Goal: Task Accomplishment & Management: Manage account settings

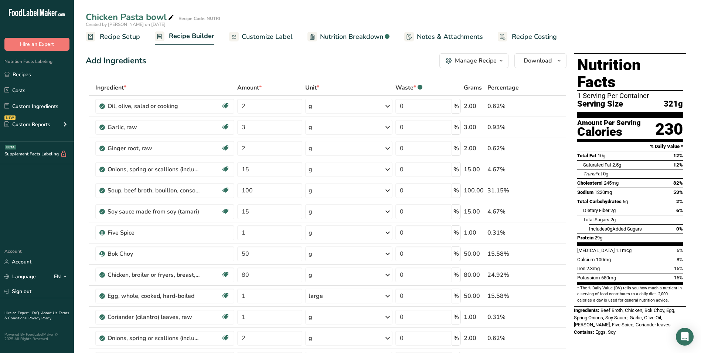
click at [263, 41] on span "Customize Label" at bounding box center [267, 37] width 51 height 10
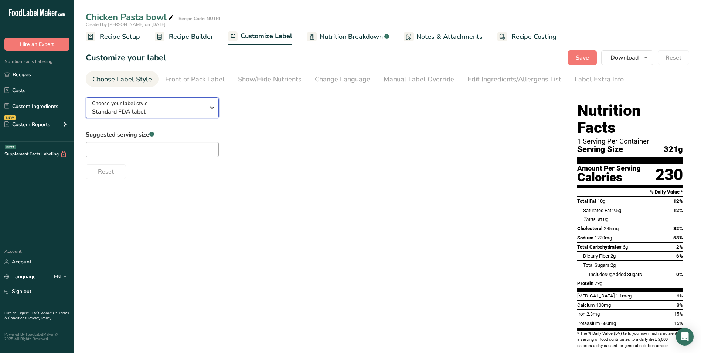
click at [174, 112] on span "Standard FDA label" at bounding box center [148, 111] width 113 height 9
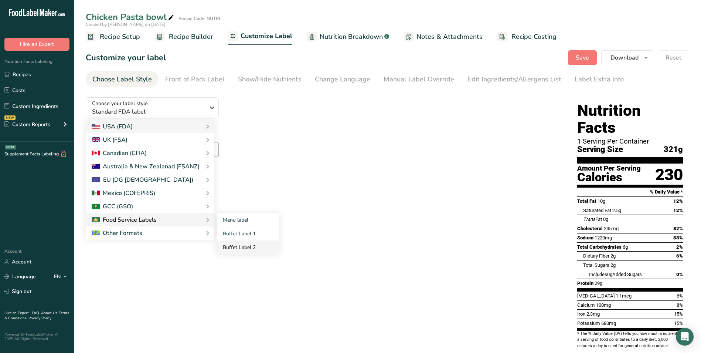
click at [244, 247] on link "Buffet Label 2" at bounding box center [248, 247] width 62 height 14
checkbox input "false"
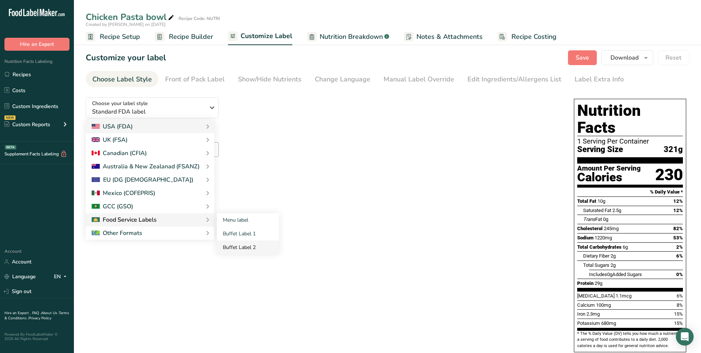
checkbox input "false"
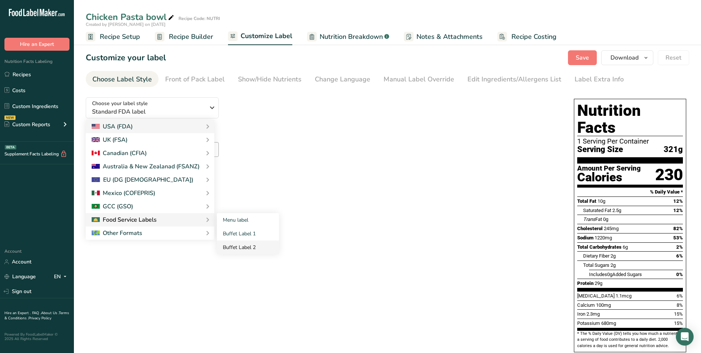
checkbox input "false"
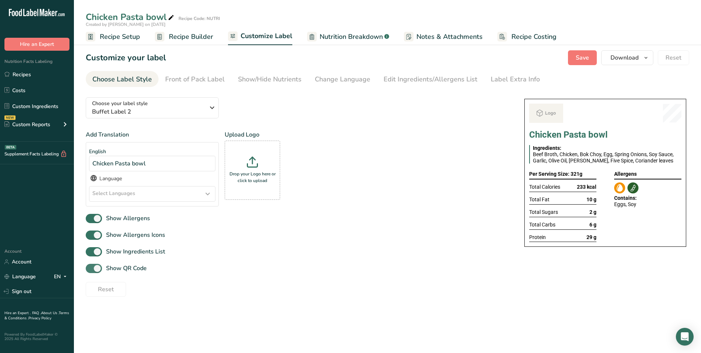
click at [140, 265] on span "Show QR Code" at bounding box center [124, 268] width 45 height 9
click at [91, 266] on input "Show QR Code" at bounding box center [88, 268] width 5 height 5
checkbox input "false"
click at [272, 78] on div "Show/Hide Nutrients" at bounding box center [270, 79] width 64 height 10
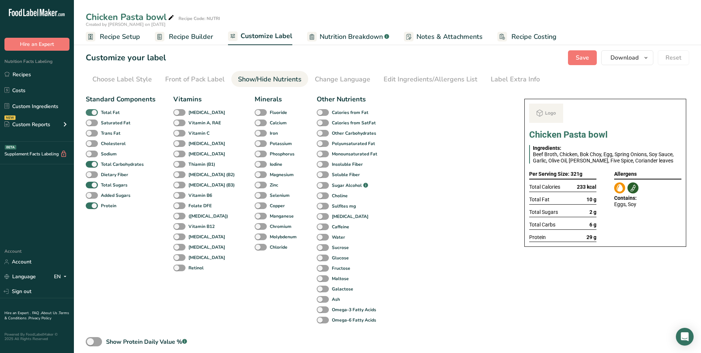
click at [103, 109] on b "Total Fat" at bounding box center [110, 112] width 19 height 7
click at [91, 110] on input "Total Fat" at bounding box center [88, 112] width 5 height 5
checkbox input "false"
click at [99, 186] on span "Total Sugars" at bounding box center [113, 185] width 30 height 7
click at [91, 186] on input "Total Sugars" at bounding box center [88, 184] width 5 height 5
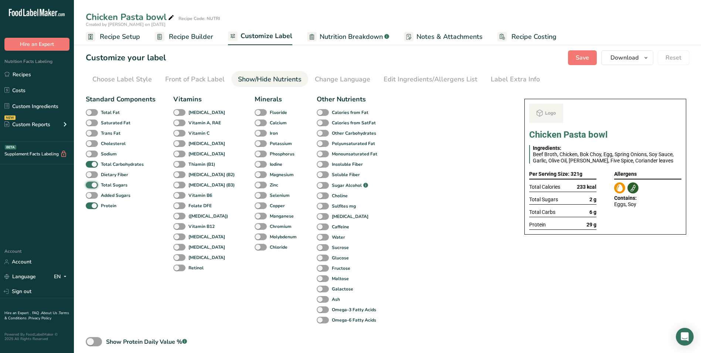
checkbox input "false"
click at [492, 78] on div "Label Extra Info" at bounding box center [515, 79] width 49 height 10
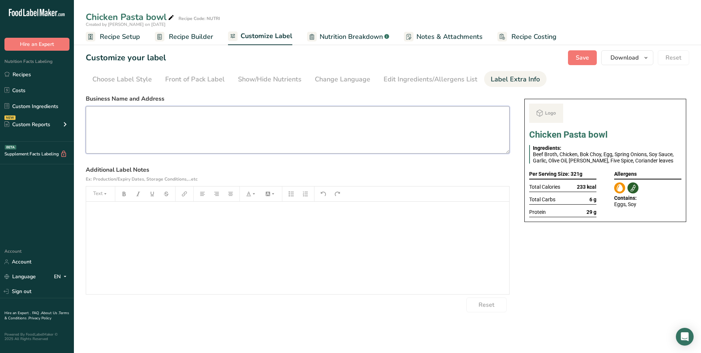
click at [370, 126] on textarea at bounding box center [298, 129] width 424 height 47
click at [244, 142] on textarea at bounding box center [298, 129] width 424 height 47
paste textarea "BREAKFAST Use By: 03/09/2025 Storage: Keep refrigerated below 5 °C Heating: Reh…"
click at [100, 116] on textarea "BREAKFAST Use By: 03/09/2025 Storage: Keep refrigerated below 5 °C Heating: Reh…" at bounding box center [298, 129] width 424 height 47
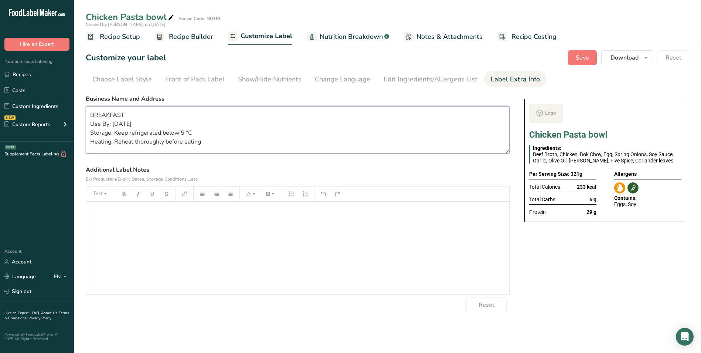
click at [100, 116] on textarea "BREAKFAST Use By: 03/09/2025 Storage: Keep refrigerated below 5 °C Heating: Reh…" at bounding box center [298, 129] width 424 height 47
type textarea "DINNER Use By: [DATE] Storage: Keep refrigerated below 5 °C Heating: Reheat tho…"
click at [583, 53] on button "Save" at bounding box center [582, 57] width 29 height 15
click at [579, 60] on span "Save" at bounding box center [582, 57] width 13 height 9
click at [637, 60] on span "Download" at bounding box center [625, 57] width 28 height 9
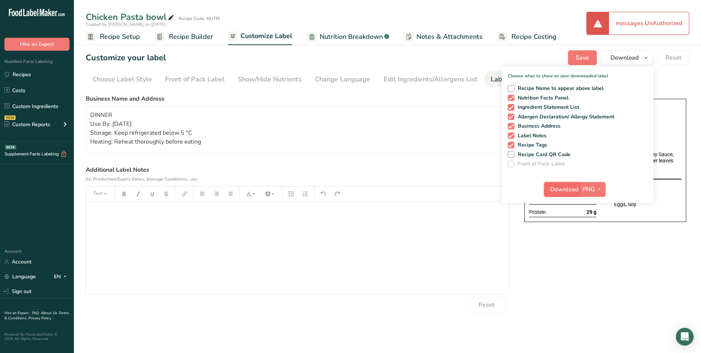
click at [567, 189] on span "Download" at bounding box center [565, 189] width 28 height 9
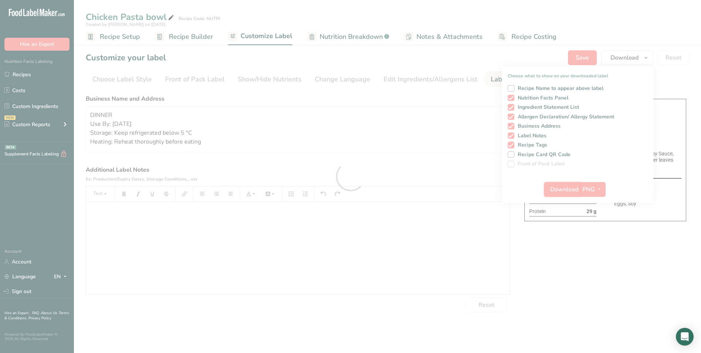
scroll to position [0, 0]
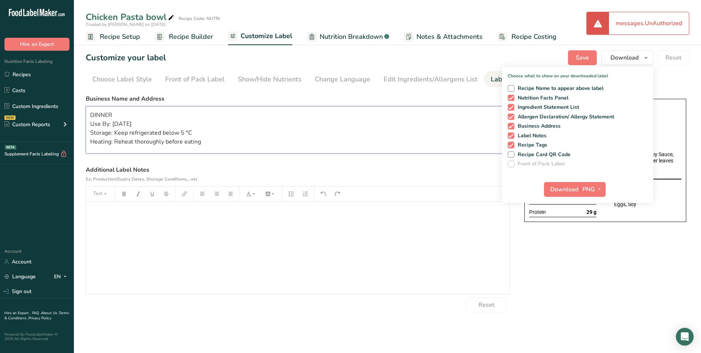
click at [101, 120] on textarea "DINNER Use By: [DATE] Storage: Keep refrigerated below 5 °C Heating: Reheat tho…" at bounding box center [298, 129] width 424 height 47
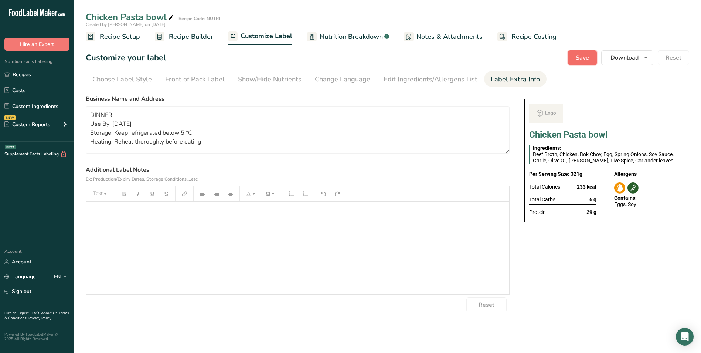
click at [583, 57] on span "Save" at bounding box center [582, 57] width 13 height 9
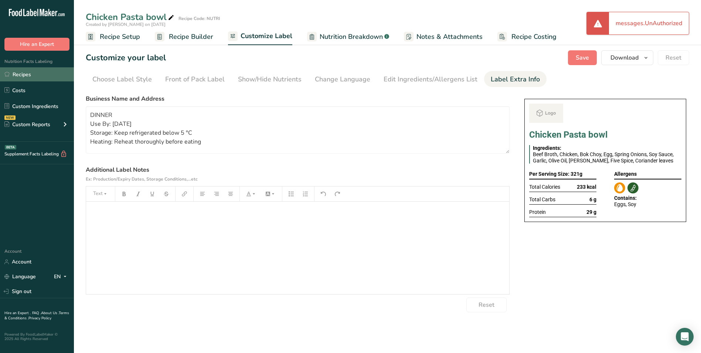
click at [18, 75] on link "Recipes" at bounding box center [37, 74] width 74 height 14
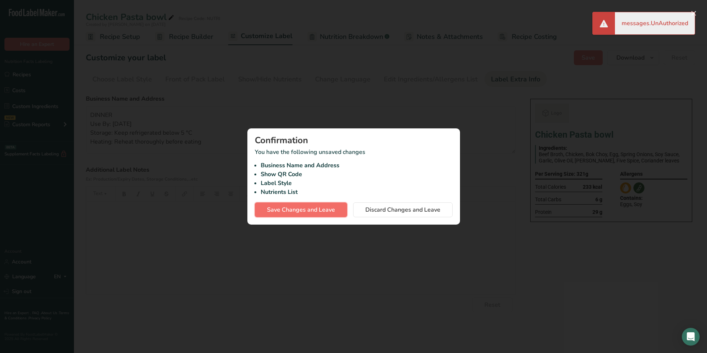
click at [326, 211] on span "Save Changes and Leave" at bounding box center [301, 209] width 68 height 9
click at [391, 209] on span "Discard Changes and Leave" at bounding box center [402, 209] width 75 height 9
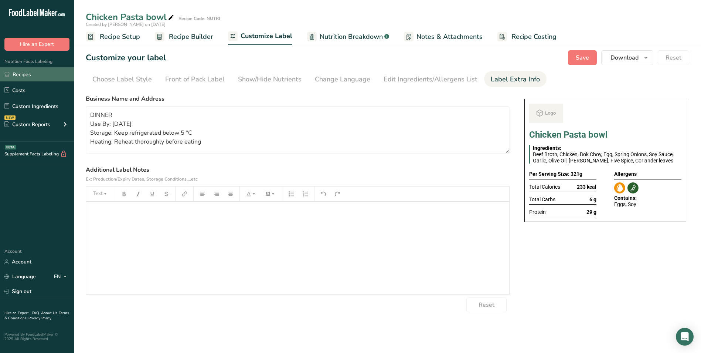
click at [25, 79] on link "Recipes" at bounding box center [37, 74] width 74 height 14
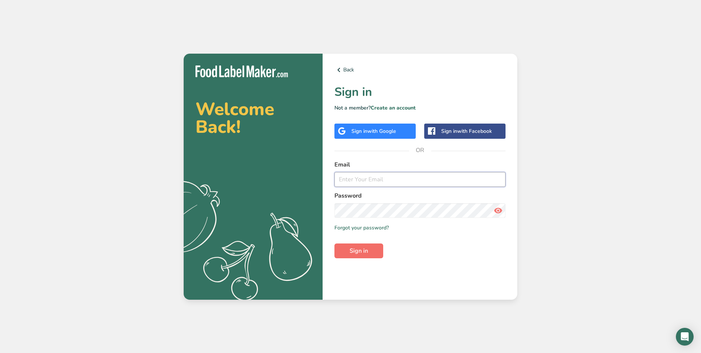
type input "[EMAIL_ADDRESS][DOMAIN_NAME]"
click at [348, 254] on button "Sign in" at bounding box center [359, 250] width 49 height 15
click at [364, 254] on span "Sign in" at bounding box center [359, 250] width 18 height 9
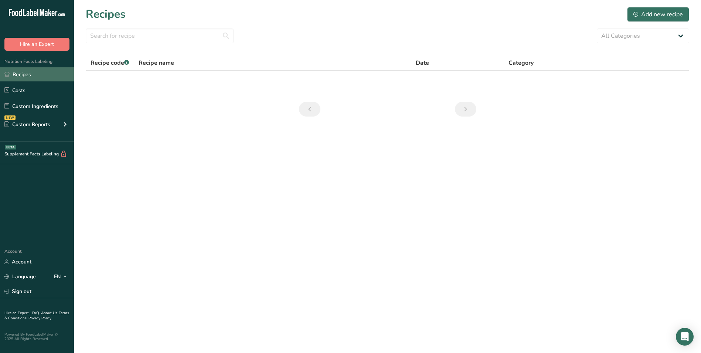
click at [14, 75] on link "Recipes" at bounding box center [37, 74] width 74 height 14
click at [20, 91] on link "Costs" at bounding box center [37, 90] width 74 height 14
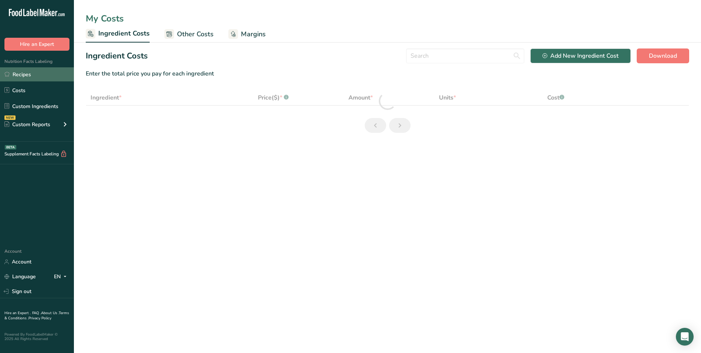
click at [25, 72] on link "Recipes" at bounding box center [37, 74] width 74 height 14
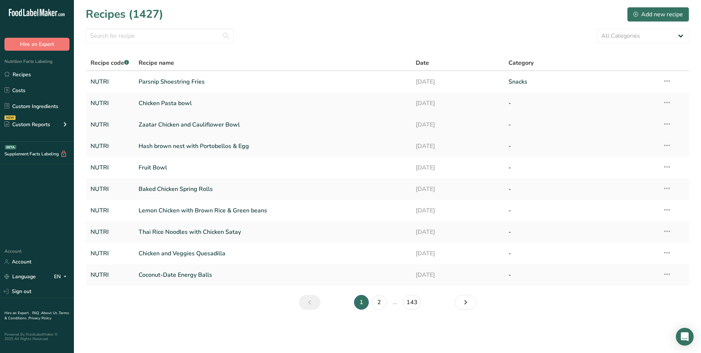
click at [182, 129] on link "Zaatar Chicken and Cauliflower Bowl" at bounding box center [273, 125] width 269 height 16
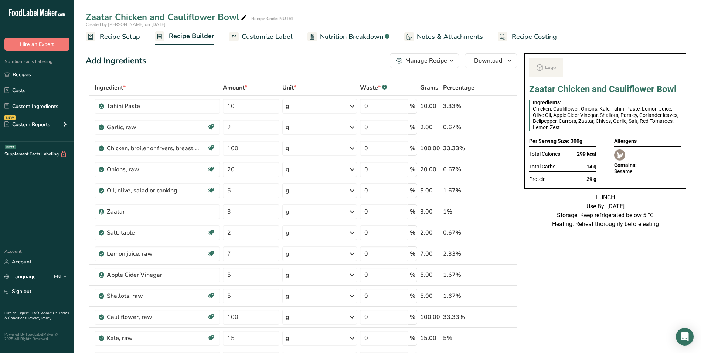
click at [265, 39] on span "Customize Label" at bounding box center [267, 37] width 51 height 10
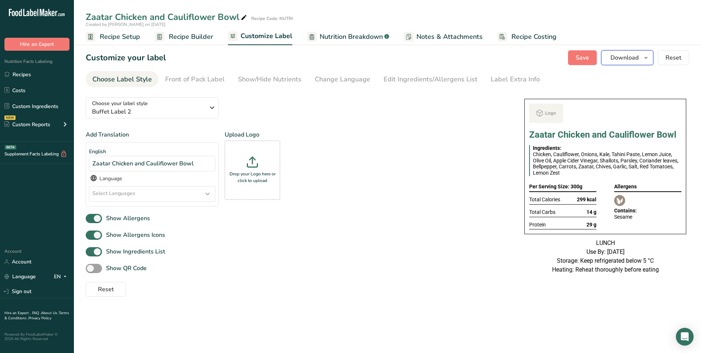
click at [615, 57] on span "Download" at bounding box center [625, 57] width 28 height 9
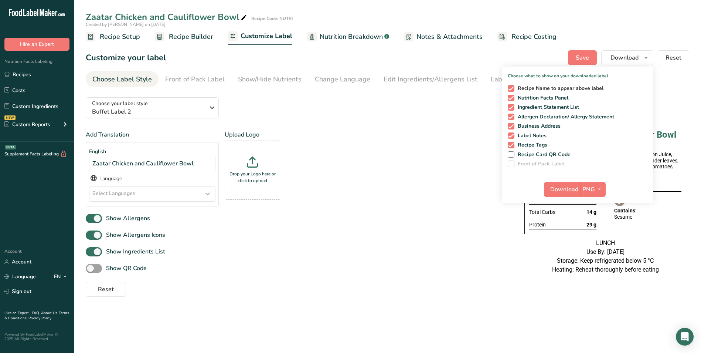
click at [516, 87] on span "Recipe Name to appear above label" at bounding box center [559, 88] width 89 height 7
click at [513, 87] on input "Recipe Name to appear above label" at bounding box center [510, 88] width 5 height 5
checkbox input "false"
click at [565, 186] on span "Download" at bounding box center [565, 189] width 28 height 9
click at [19, 75] on link "Recipes" at bounding box center [37, 74] width 74 height 14
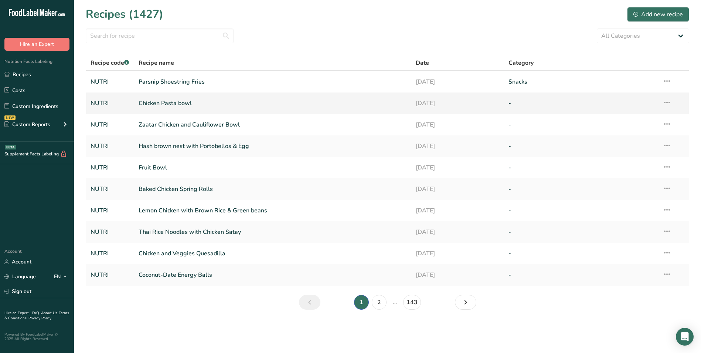
click at [154, 99] on link "Chicken Pasta bowl" at bounding box center [273, 103] width 269 height 16
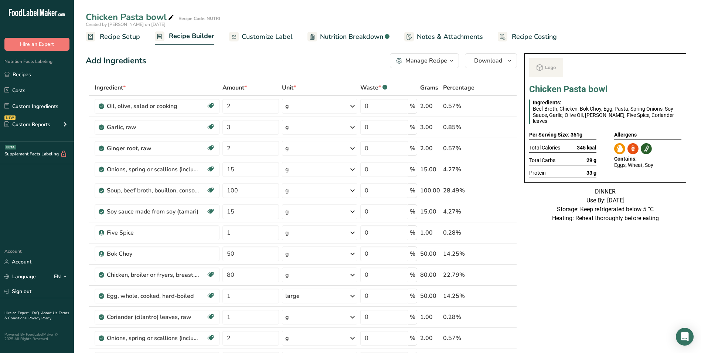
click at [281, 37] on span "Customize Label" at bounding box center [267, 37] width 51 height 10
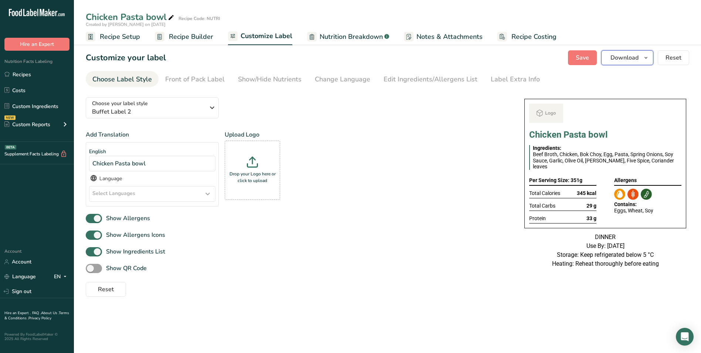
click at [626, 60] on span "Download" at bounding box center [625, 57] width 28 height 9
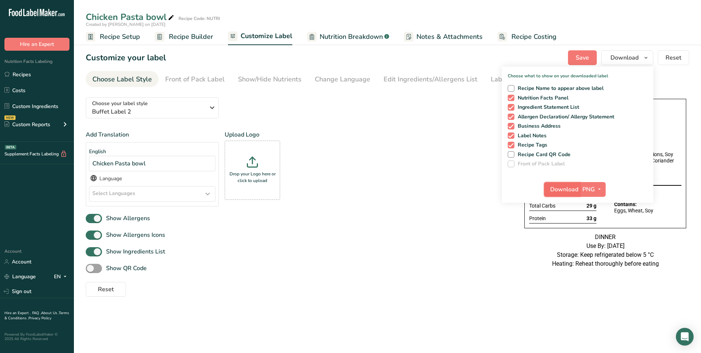
click at [554, 187] on span "Download" at bounding box center [565, 189] width 28 height 9
click at [44, 71] on link "Recipes" at bounding box center [37, 74] width 74 height 14
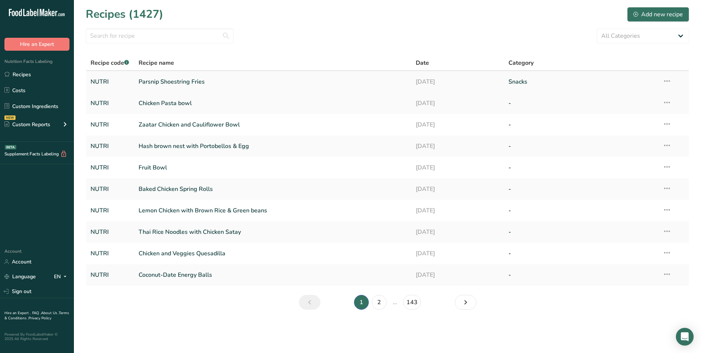
click at [192, 74] on link "Parsnip Shoestring Fries" at bounding box center [273, 82] width 269 height 16
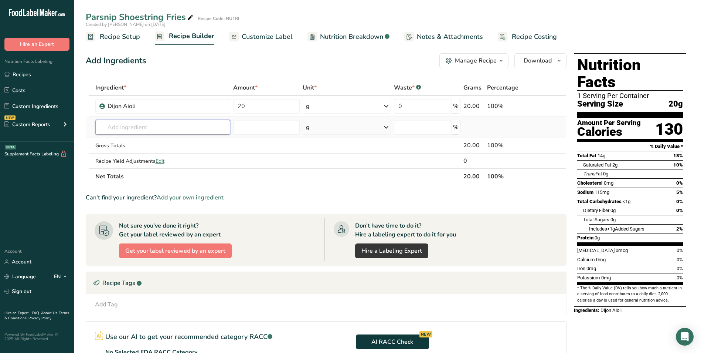
click at [176, 126] on input "text" at bounding box center [162, 127] width 135 height 15
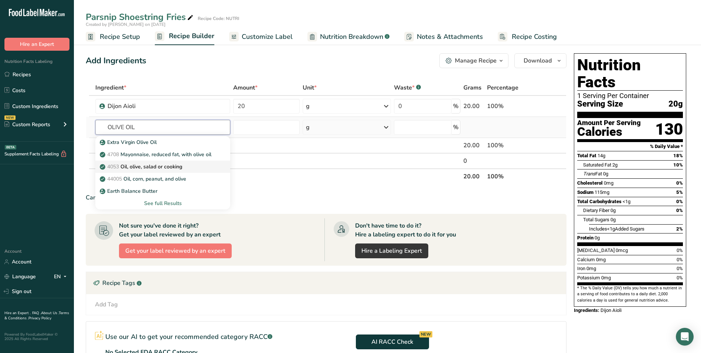
type input "OLIVE OIL"
click at [159, 168] on p "4053 Oil, olive, salad or cooking" at bounding box center [141, 167] width 81 height 8
type input "Oil, olive, salad or cooking"
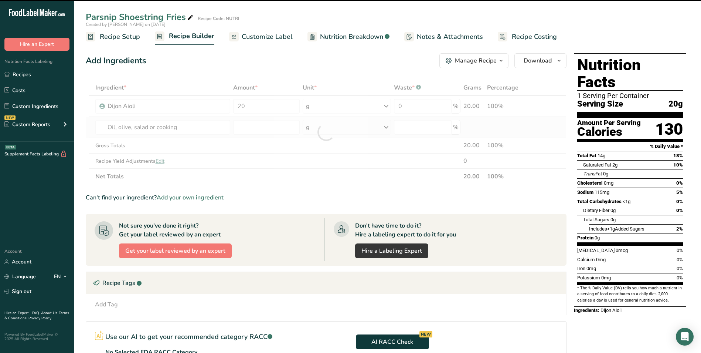
type input "0"
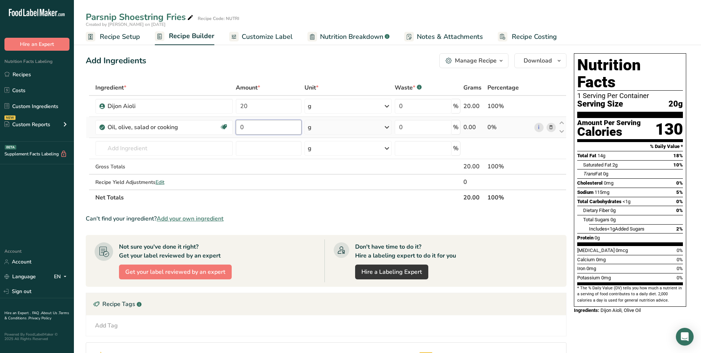
click at [241, 128] on input "0" at bounding box center [269, 127] width 66 height 15
type input "0.2"
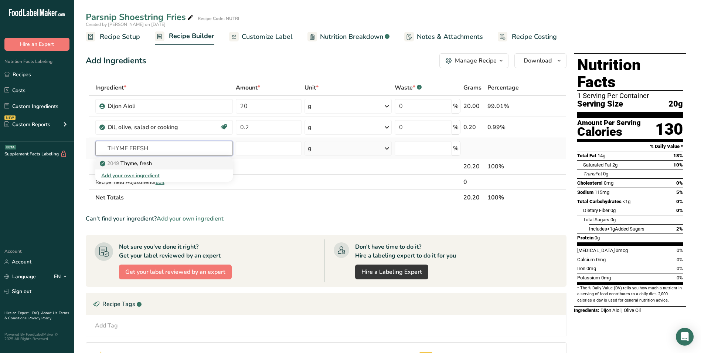
type input "THYME FRESH"
click at [142, 166] on p "2049 Thyme, fresh" at bounding box center [126, 163] width 51 height 8
type input "Thyme, fresh"
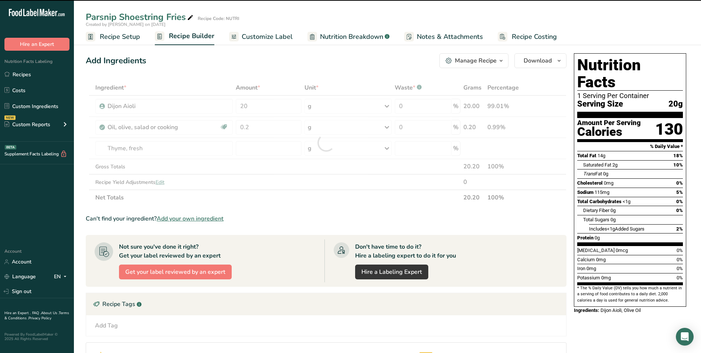
type input "0"
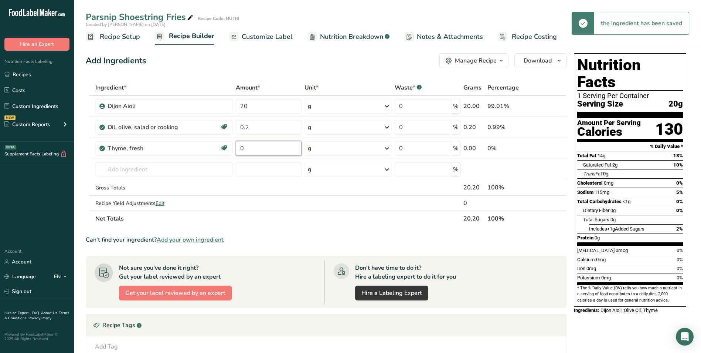
click at [253, 148] on input "0" at bounding box center [269, 148] width 66 height 15
type input "0.4"
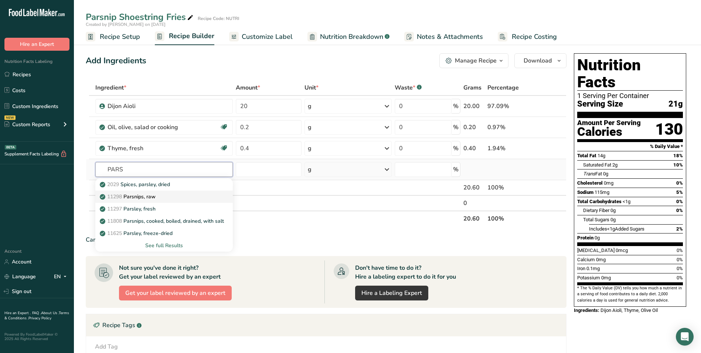
type input "PARS"
click at [160, 198] on div "11298 Parsnips, raw" at bounding box center [158, 197] width 114 height 8
type input "Parsnips, raw"
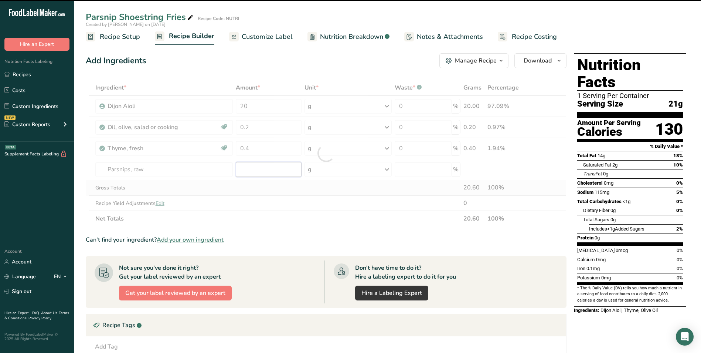
type input "0"
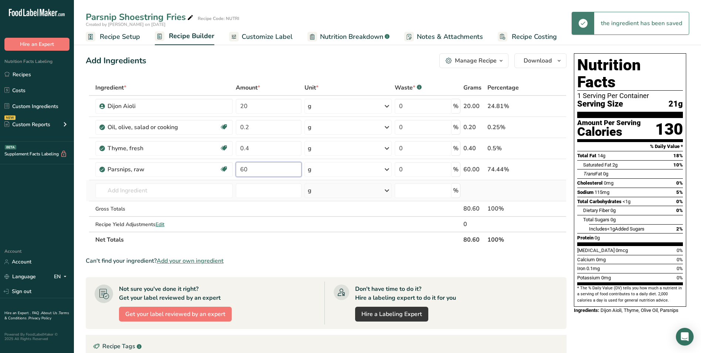
type input "60"
click at [129, 194] on input "text" at bounding box center [164, 190] width 138 height 15
type input "H"
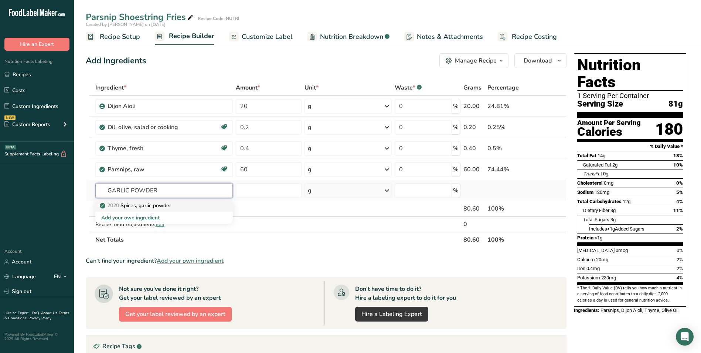
type input "GARLIC POWDER"
click at [189, 200] on link "2020 Spices, garlic powder" at bounding box center [164, 205] width 138 height 12
type input "Spices, garlic powder"
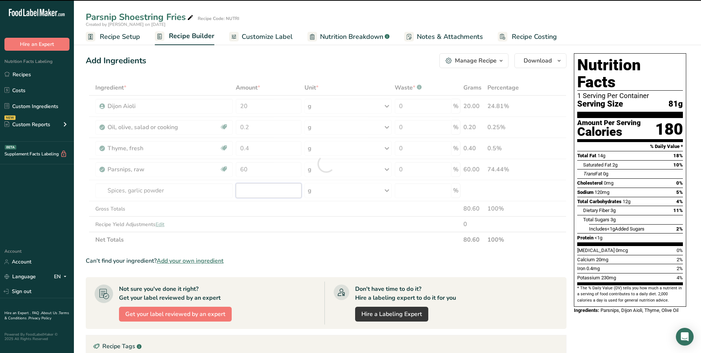
type input "0"
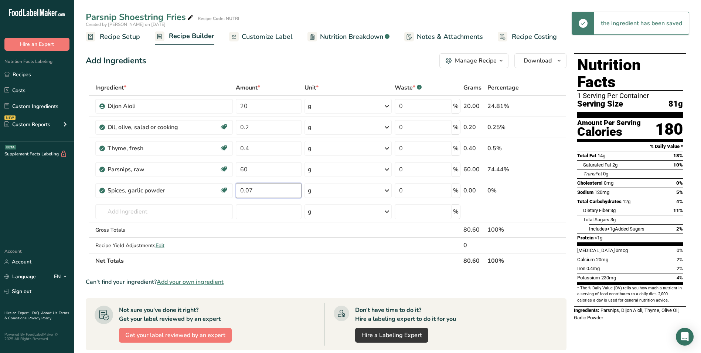
type input "0.07"
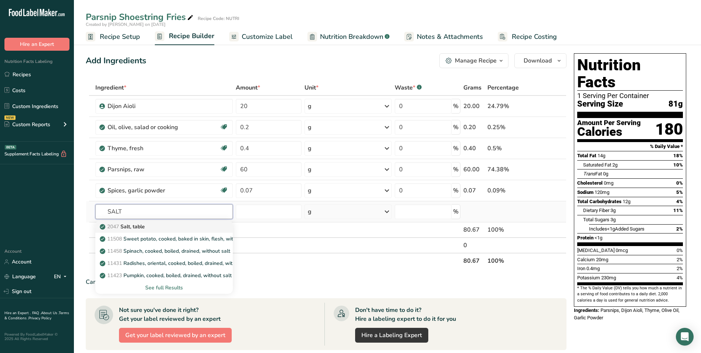
type input "SALT"
click at [153, 228] on div "2047 Salt, table" at bounding box center [158, 227] width 114 height 8
type input "Salt, table"
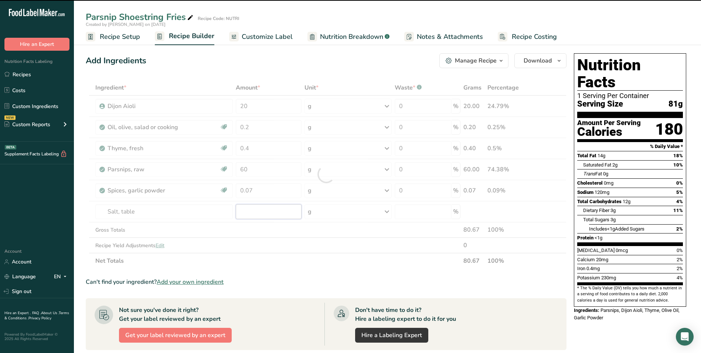
type input "0"
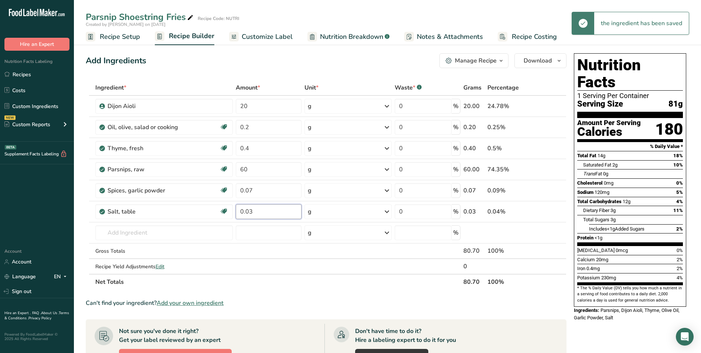
type input "0.03"
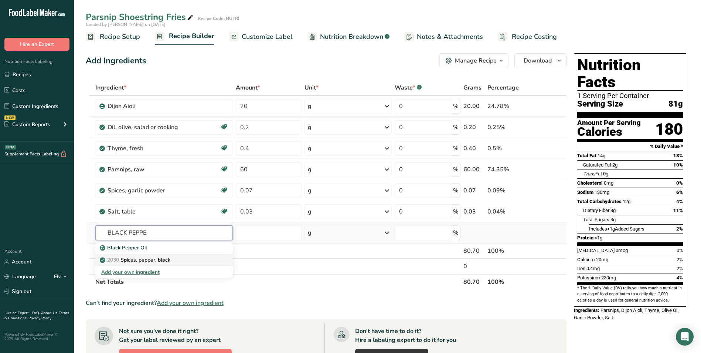
type input "BLACK PEPPE"
click at [169, 262] on p "2030 Spices, pepper, black" at bounding box center [135, 260] width 69 height 8
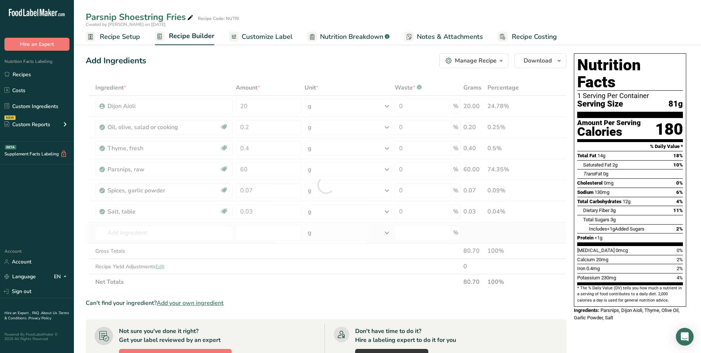
type input "Spices, pepper, black"
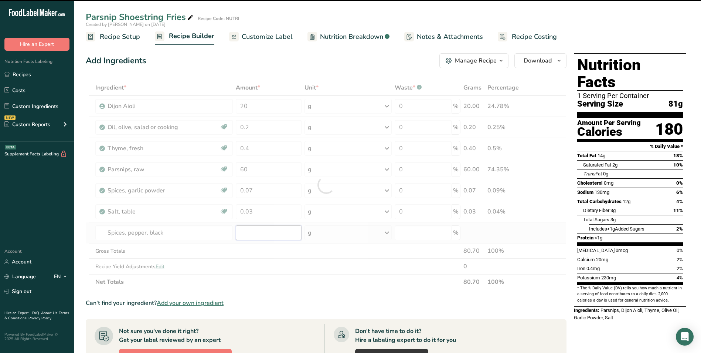
type input "0"
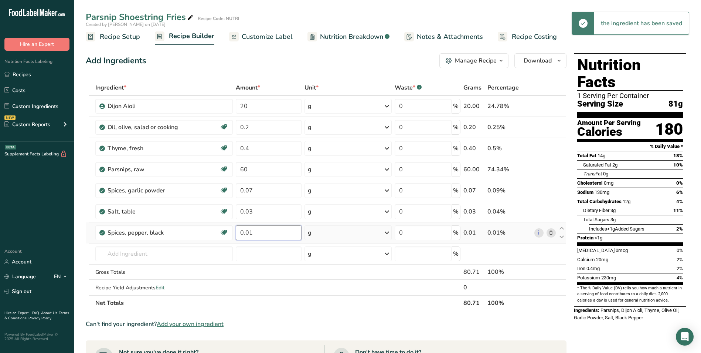
type input "0.01"
click at [284, 36] on span "Customize Label" at bounding box center [267, 37] width 51 height 10
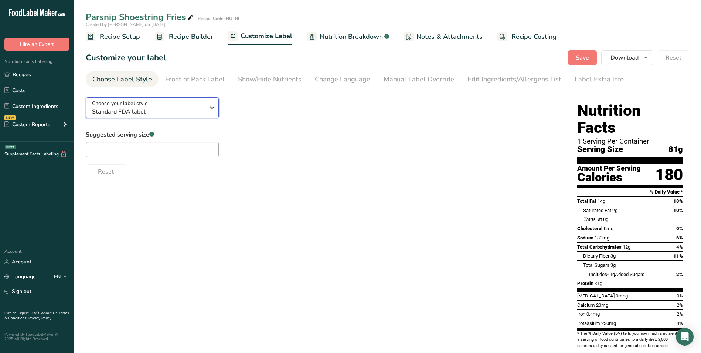
click at [191, 104] on div "Choose your label style Standard FDA label" at bounding box center [148, 107] width 113 height 17
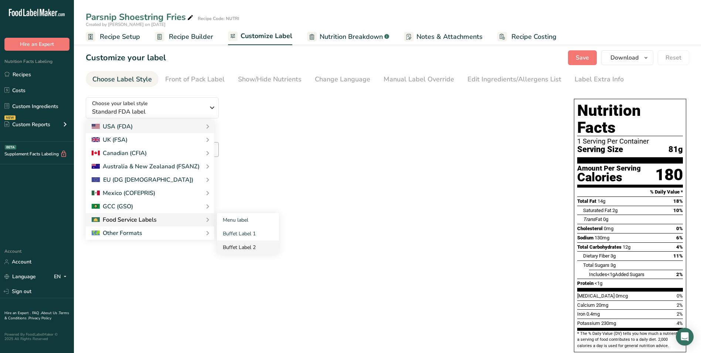
click at [243, 243] on link "Buffet Label 2" at bounding box center [248, 247] width 62 height 14
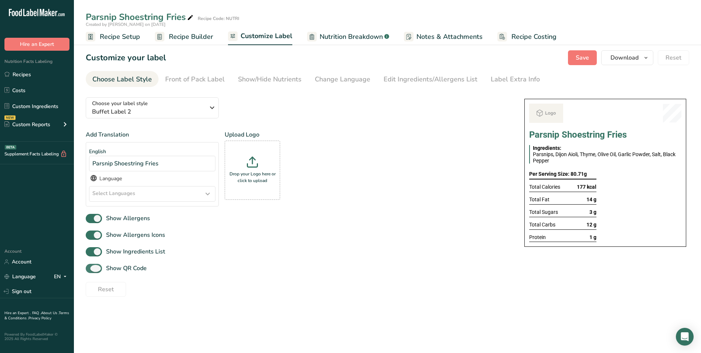
click at [116, 270] on span "Show QR Code" at bounding box center [124, 268] width 45 height 9
click at [91, 270] on input "Show QR Code" at bounding box center [88, 268] width 5 height 5
checkbox input "false"
click at [264, 81] on div "Show/Hide Nutrients" at bounding box center [270, 79] width 64 height 10
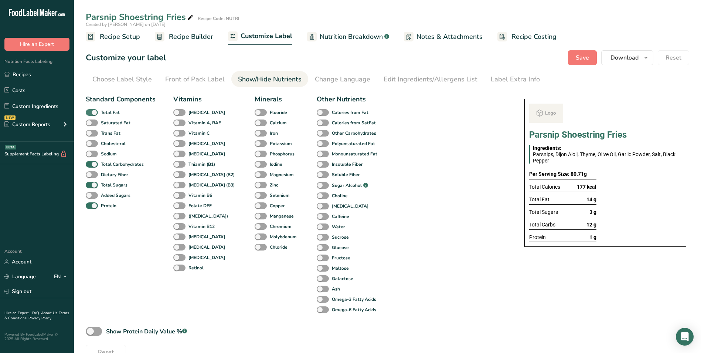
click at [101, 115] on b "Total Fat" at bounding box center [110, 112] width 19 height 7
click at [91, 115] on input "Total Fat" at bounding box center [88, 112] width 5 height 5
checkbox input "false"
click at [97, 187] on span at bounding box center [92, 185] width 12 height 7
click at [91, 187] on input "Total Sugars" at bounding box center [88, 184] width 5 height 5
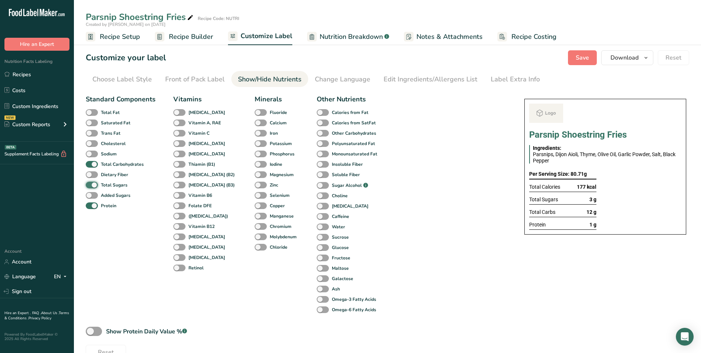
checkbox input "false"
click at [507, 79] on div "Label Extra Info" at bounding box center [515, 79] width 49 height 10
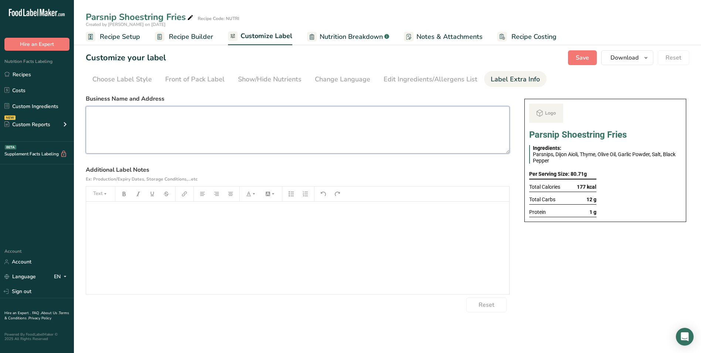
click at [149, 128] on textarea at bounding box center [298, 129] width 424 height 47
paste textarea "DINNER Use By: [DATE] Storage: Keep refrigerated below 5 °C Heating: Reheat tho…"
click at [99, 114] on textarea "DINNER Use By: [DATE] Storage: Keep refrigerated below 5 °C Heating: Reheat tho…" at bounding box center [298, 129] width 424 height 47
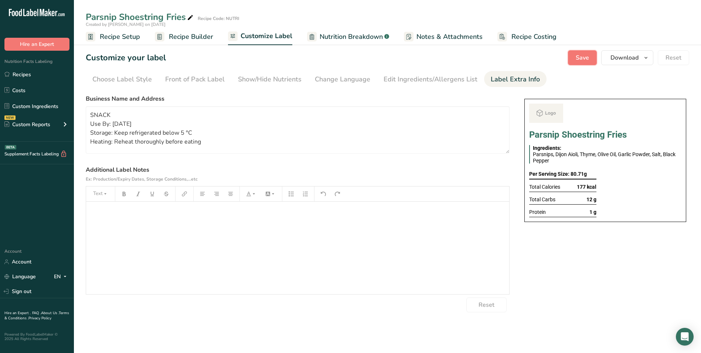
click at [579, 62] on button "Save" at bounding box center [582, 57] width 29 height 15
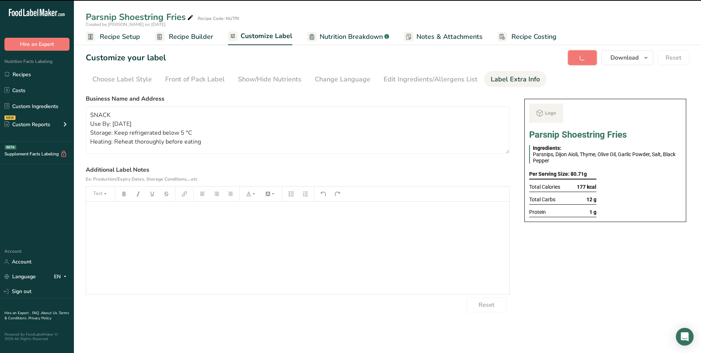
type textarea "SNACK Use By: [DATE] Storage: Keep refrigerated below 5 °C Heating: Reheat thor…"
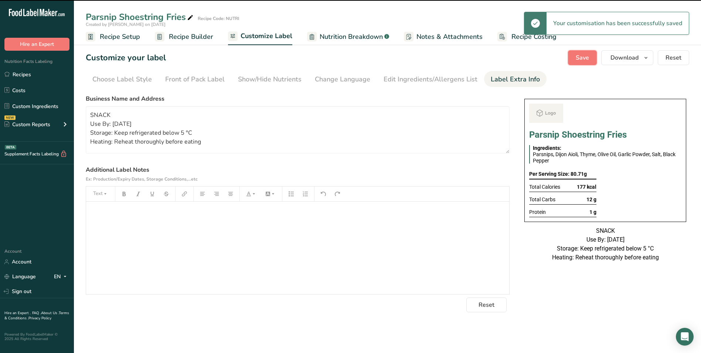
scroll to position [0, 0]
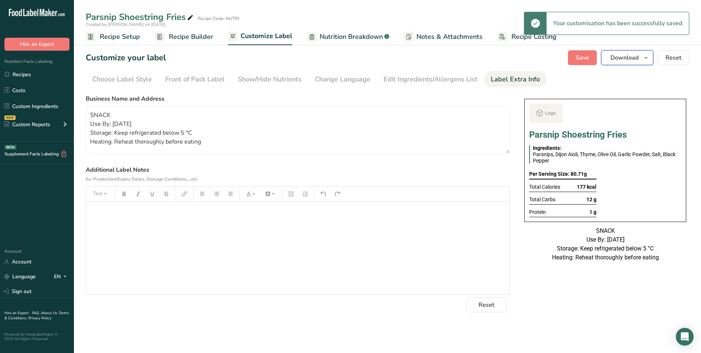
drag, startPoint x: 637, startPoint y: 55, endPoint x: 630, endPoint y: 58, distance: 8.0
click at [637, 55] on span "Download" at bounding box center [625, 57] width 28 height 9
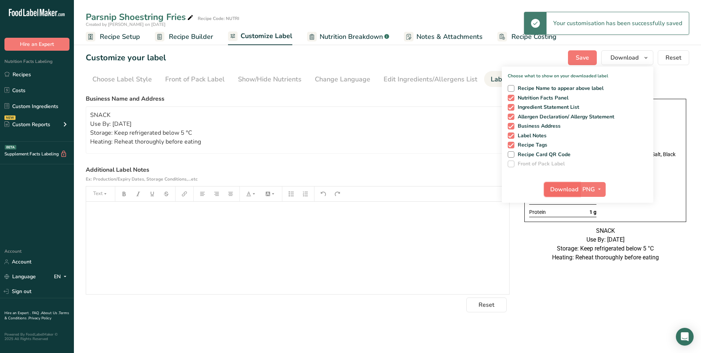
click at [555, 190] on span "Download" at bounding box center [565, 189] width 28 height 9
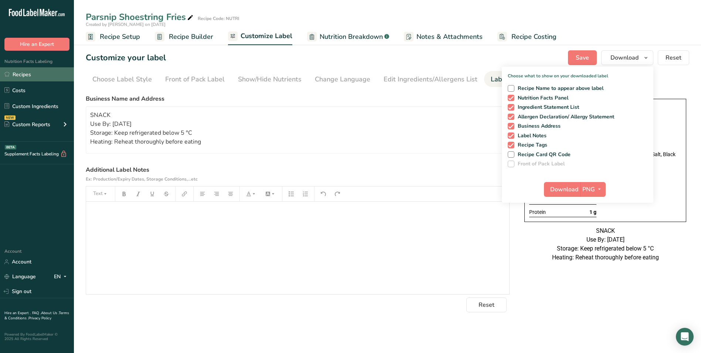
click at [17, 73] on link "Recipes" at bounding box center [37, 74] width 74 height 14
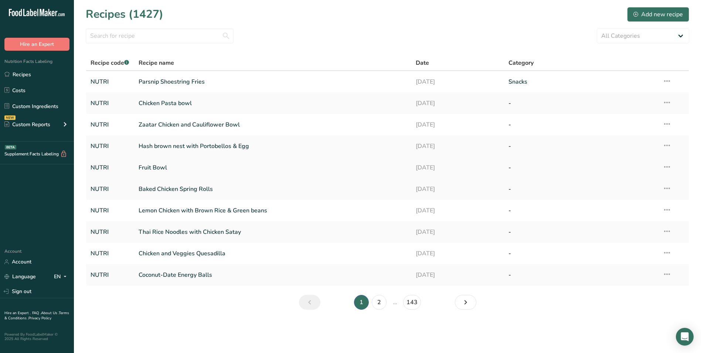
click at [148, 170] on link "Fruit Bowl" at bounding box center [273, 168] width 269 height 16
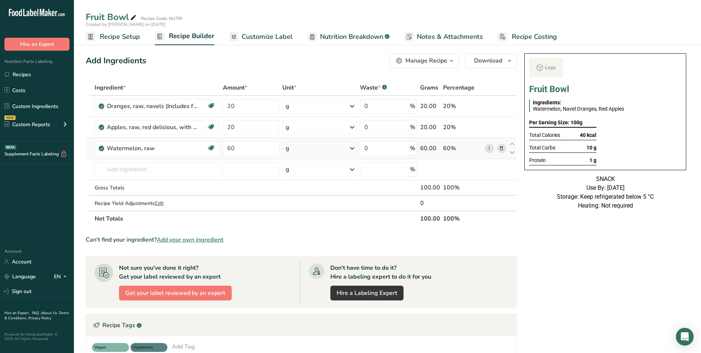
click at [501, 148] on icon at bounding box center [501, 149] width 5 height 8
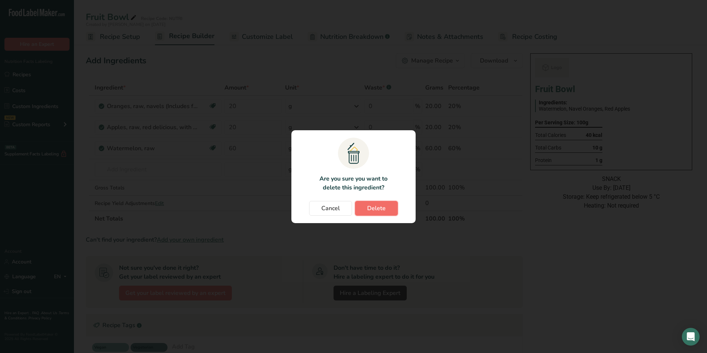
click at [366, 213] on button "Delete" at bounding box center [376, 208] width 43 height 15
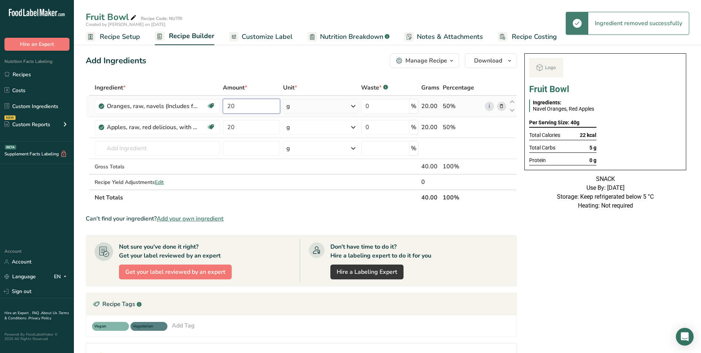
click at [230, 112] on input "20" at bounding box center [251, 106] width 57 height 15
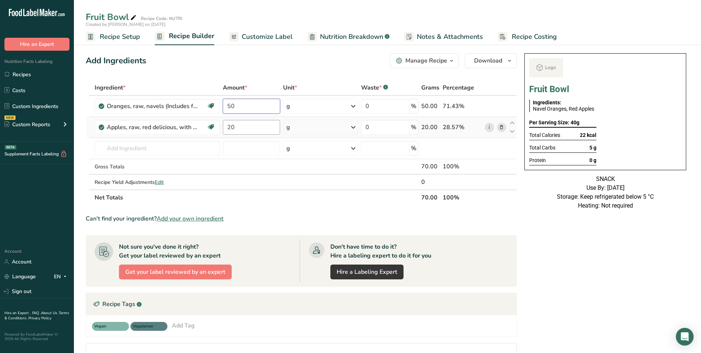
type input "50"
click at [231, 120] on div "Ingredient * Amount * Unit * Waste * .a-a{fill:#347362;}.b-a{fill:#fff;} Grams …" at bounding box center [301, 142] width 431 height 125
click at [232, 128] on input "20" at bounding box center [251, 127] width 57 height 15
type input "30"
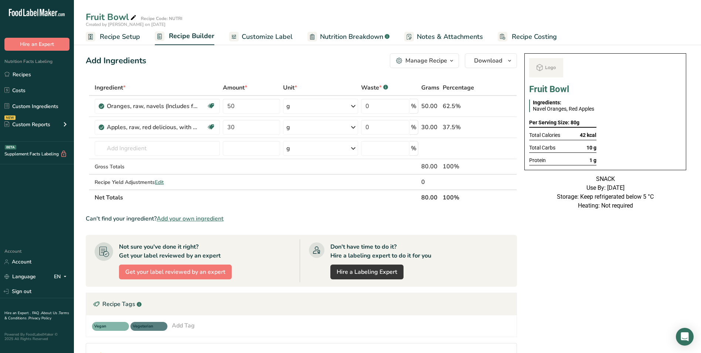
click at [272, 39] on span "Customize Label" at bounding box center [267, 37] width 51 height 10
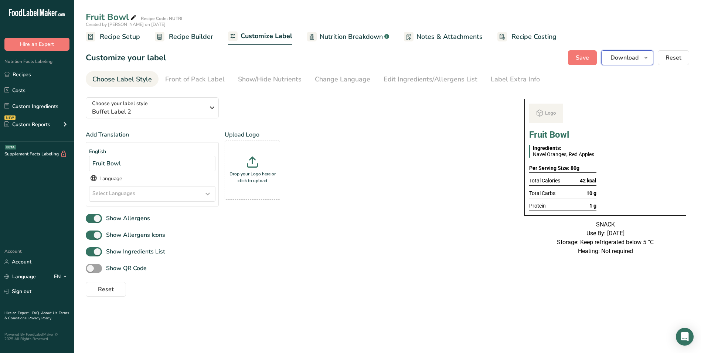
click at [643, 56] on span "button" at bounding box center [646, 57] width 9 height 9
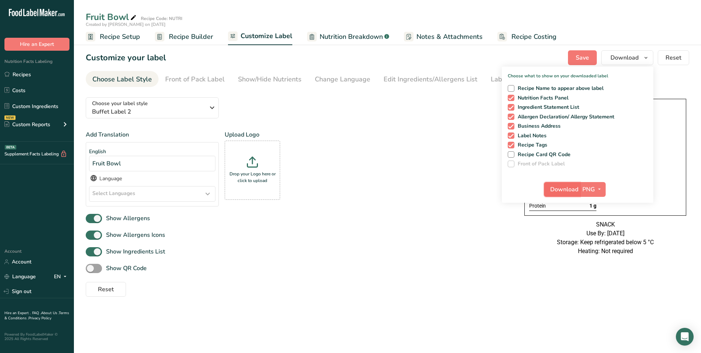
click at [557, 189] on span "Download" at bounding box center [565, 189] width 28 height 9
click at [556, 189] on span "Download" at bounding box center [565, 189] width 28 height 9
click at [568, 184] on button "Download" at bounding box center [562, 189] width 36 height 15
click at [17, 71] on link "Recipes" at bounding box center [37, 74] width 74 height 14
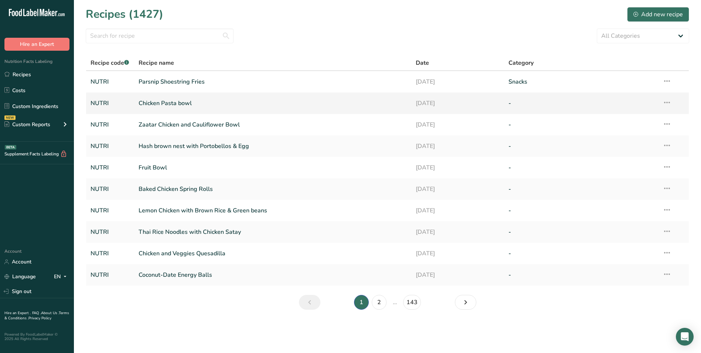
click at [177, 105] on link "Chicken Pasta bowl" at bounding box center [273, 103] width 269 height 16
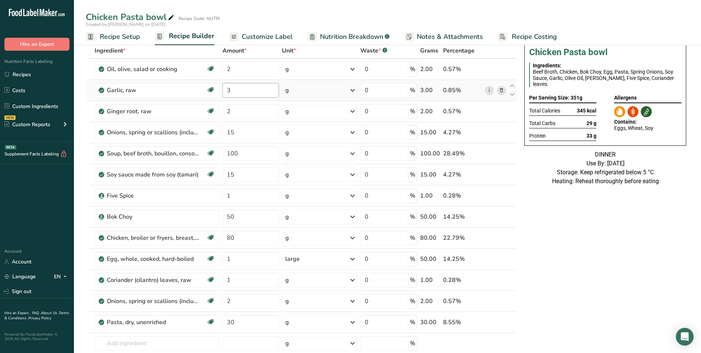
scroll to position [74, 0]
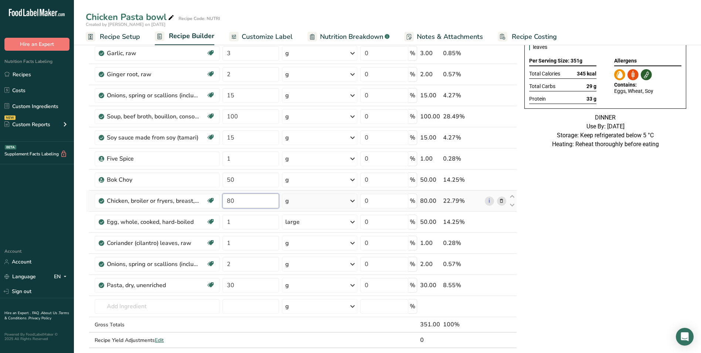
click at [227, 202] on input "80" at bounding box center [251, 200] width 57 height 15
type input "50"
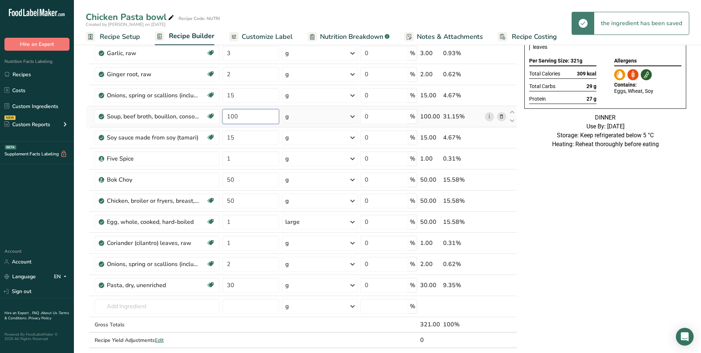
click at [234, 112] on input "100" at bounding box center [251, 116] width 57 height 15
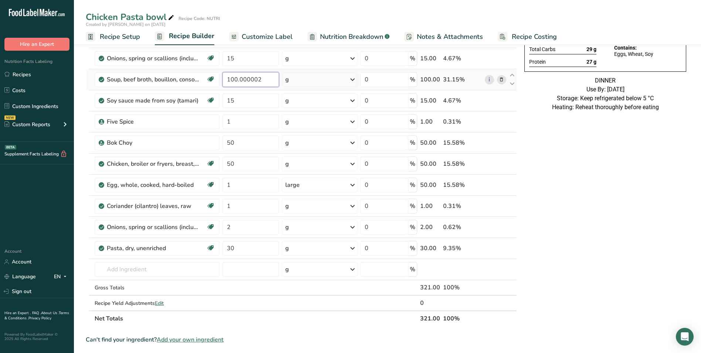
scroll to position [148, 0]
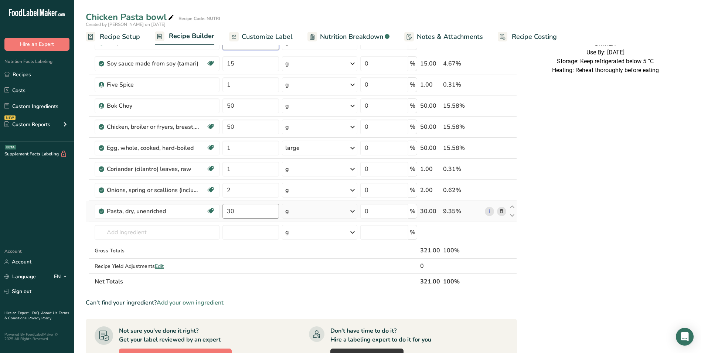
type input "100.000002"
click at [227, 214] on div "Ingredient * Amount * Unit * Waste * .a-a{fill:#347362;}.b-a{fill:#fff;} Grams …" at bounding box center [301, 110] width 431 height 357
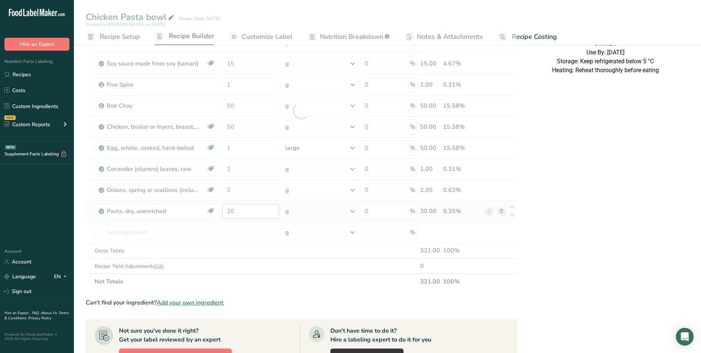
click at [227, 214] on div at bounding box center [301, 110] width 431 height 357
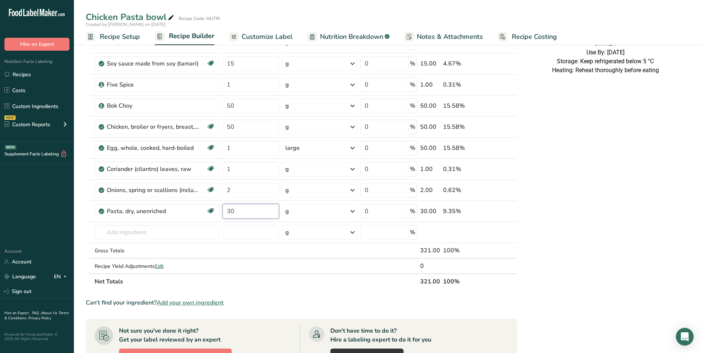
click at [230, 211] on input "30" at bounding box center [251, 211] width 57 height 15
type input "20"
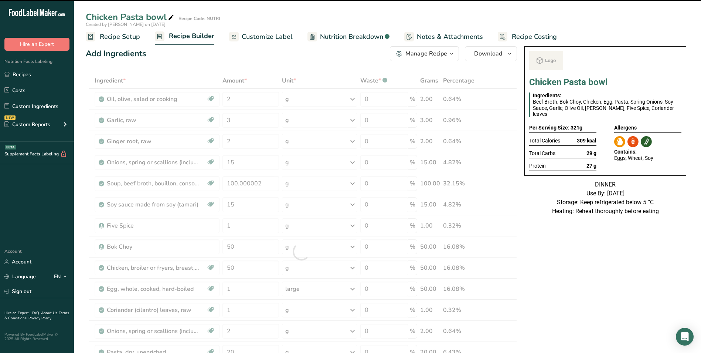
scroll to position [0, 0]
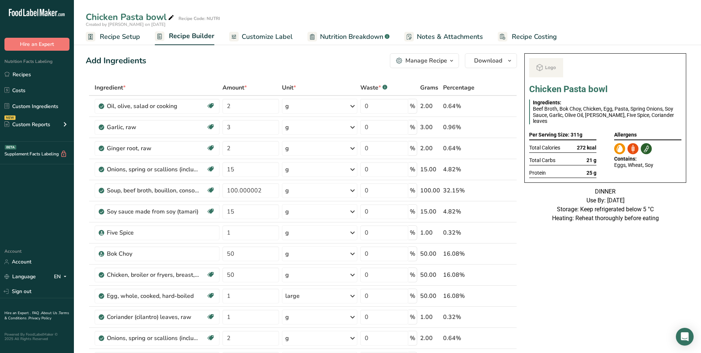
click at [173, 18] on icon at bounding box center [171, 18] width 7 height 10
type input "Chicken Pasta bowl_Insia"
click at [264, 41] on span "Customize Label" at bounding box center [267, 37] width 51 height 10
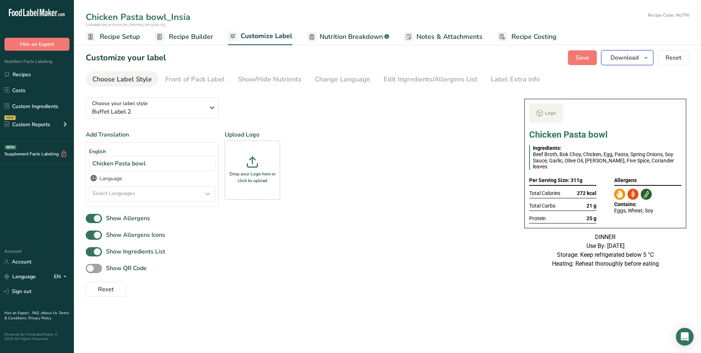
click at [626, 61] on span "Download" at bounding box center [625, 57] width 28 height 9
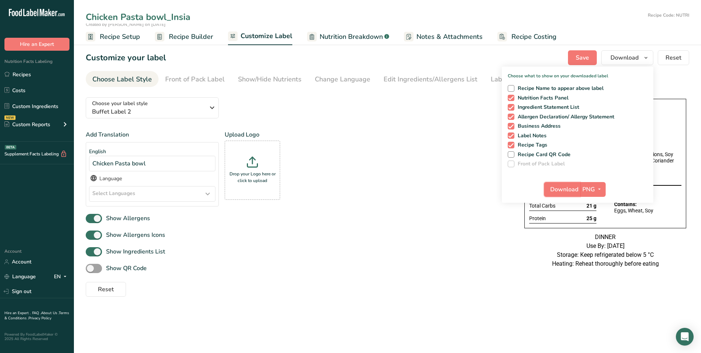
click at [559, 191] on span "Download" at bounding box center [565, 189] width 28 height 9
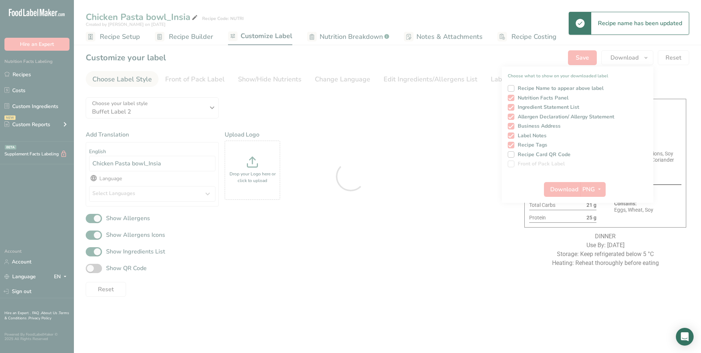
click at [580, 303] on div at bounding box center [350, 176] width 701 height 353
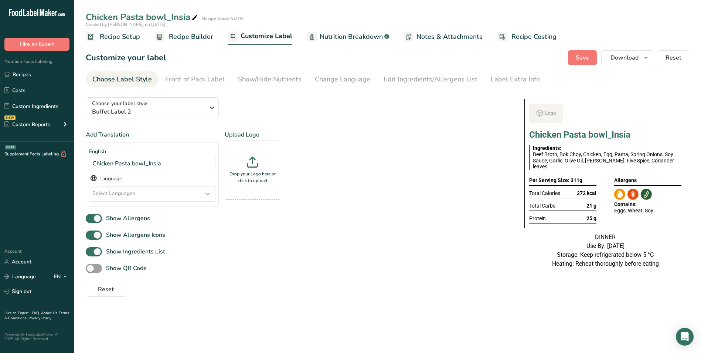
drag, startPoint x: 395, startPoint y: 140, endPoint x: 159, endPoint y: 49, distance: 253.0
click at [394, 140] on div "Add Translation English Chicken Pasta bowl_Insia Language Select Languages Afar…" at bounding box center [298, 171] width 424 height 82
click at [31, 76] on link "Recipes" at bounding box center [37, 74] width 74 height 14
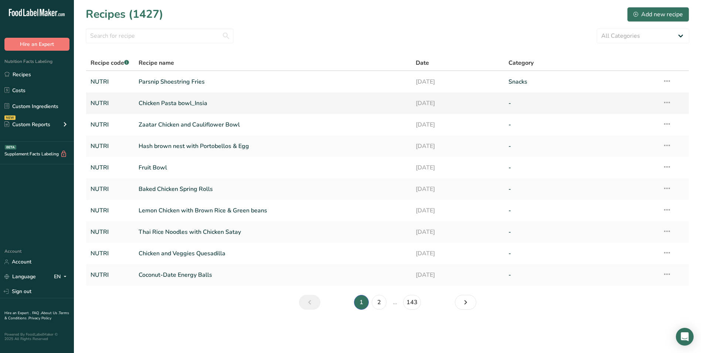
click at [201, 109] on link "Chicken Pasta bowl_Insia" at bounding box center [273, 103] width 269 height 16
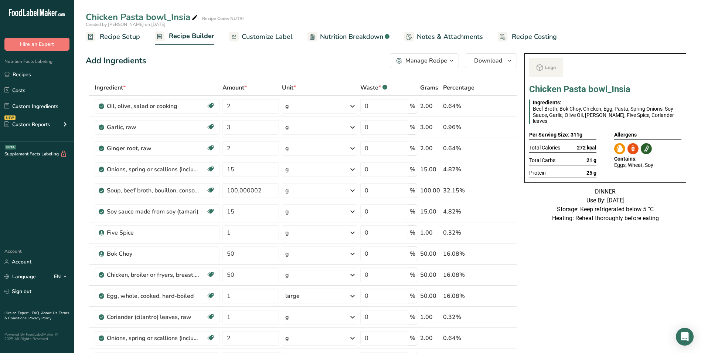
click at [194, 16] on icon at bounding box center [195, 18] width 7 height 10
type input "Chicken Pasta bowl"
click at [214, 59] on div "Add Ingredients Manage Recipe Delete Recipe Duplicate Recipe Scale Recipe Save …" at bounding box center [301, 60] width 431 height 15
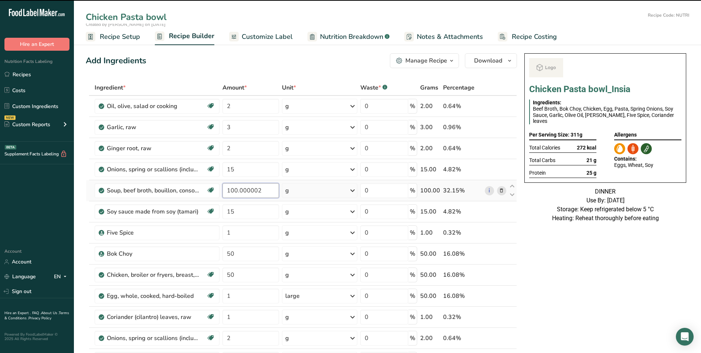
click at [237, 191] on input "100.000002" at bounding box center [251, 190] width 57 height 15
type input "100.000002"
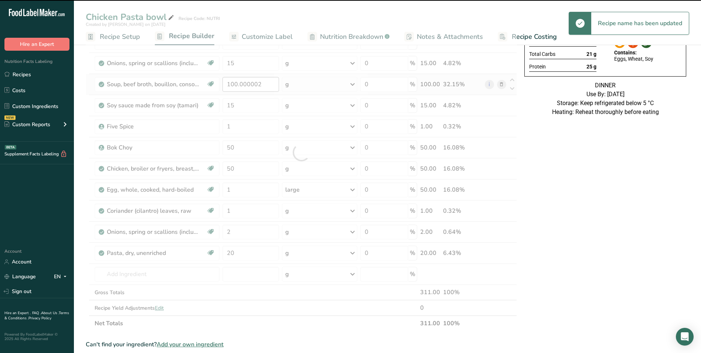
scroll to position [148, 0]
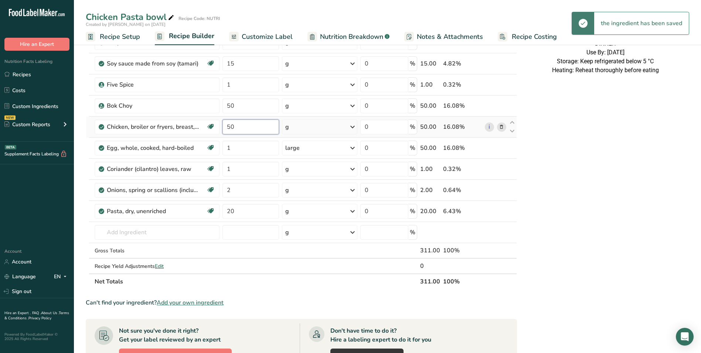
click at [230, 125] on input "50" at bounding box center [251, 126] width 57 height 15
type input "80"
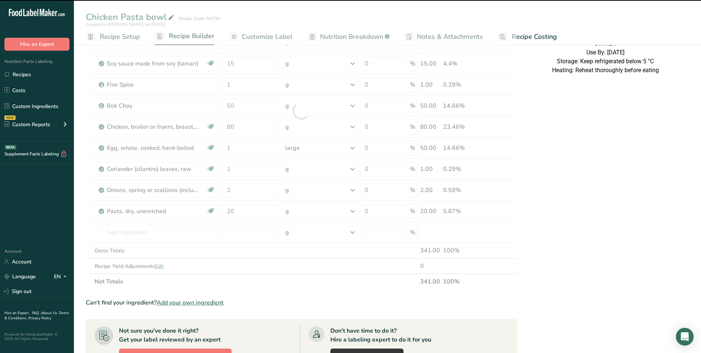
click at [233, 213] on div at bounding box center [301, 110] width 431 height 357
click at [233, 213] on input "20" at bounding box center [251, 211] width 57 height 15
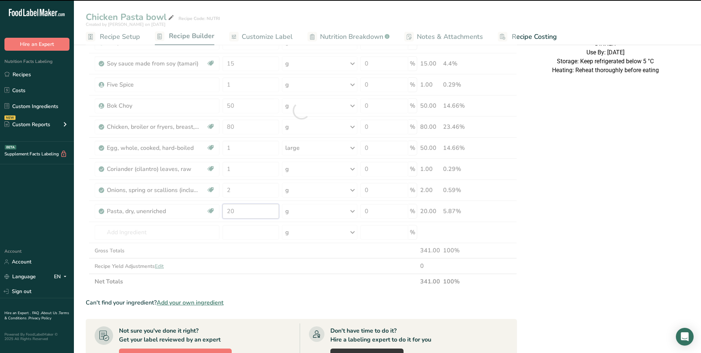
click at [233, 213] on input "20" at bounding box center [251, 211] width 57 height 15
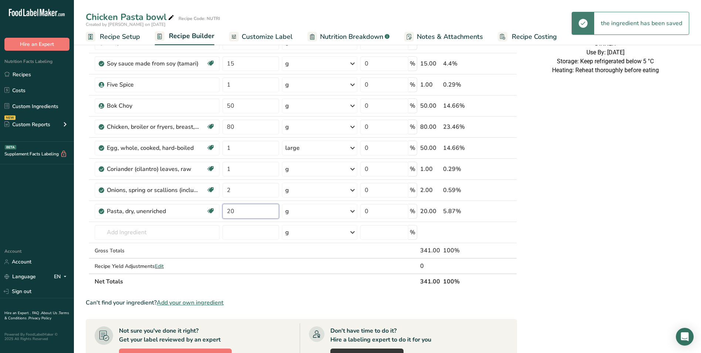
click at [233, 213] on input "20" at bounding box center [251, 211] width 57 height 15
type input "30"
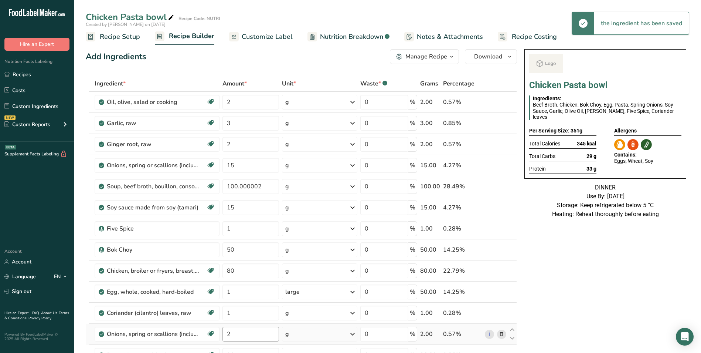
scroll to position [0, 0]
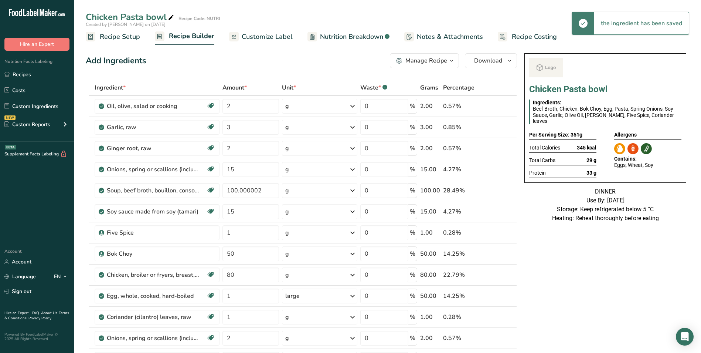
click at [432, 63] on div "Manage Recipe" at bounding box center [427, 60] width 42 height 9
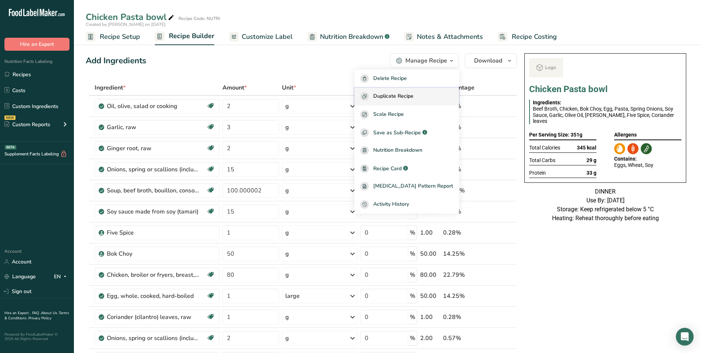
click at [414, 95] on span "Duplicate Recipe" at bounding box center [393, 96] width 40 height 9
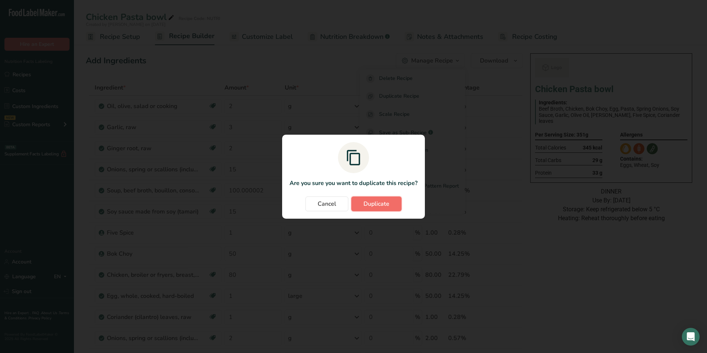
click at [382, 203] on span "Duplicate" at bounding box center [376, 203] width 26 height 9
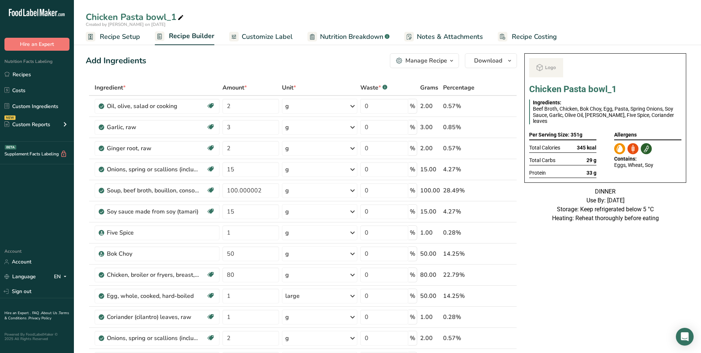
click at [182, 20] on icon at bounding box center [180, 18] width 7 height 10
type input "Chicken Pasta bowl_Shafi"
click at [234, 67] on div "Add Ingredients Manage Recipe Delete Recipe Duplicate Recipe Scale Recipe Save …" at bounding box center [301, 60] width 431 height 15
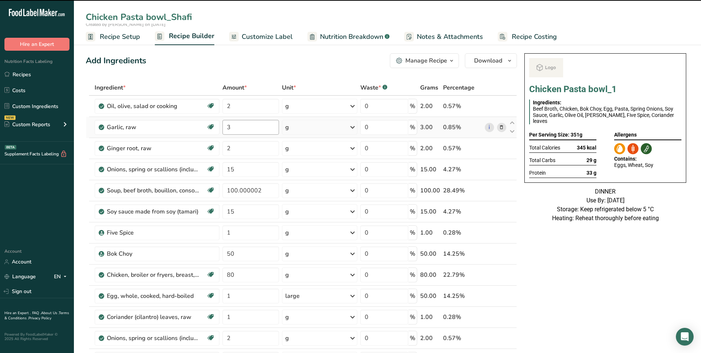
scroll to position [74, 0]
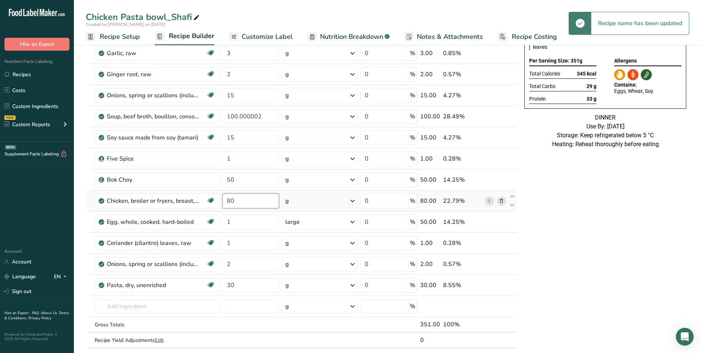
click at [229, 199] on input "80" at bounding box center [251, 200] width 57 height 15
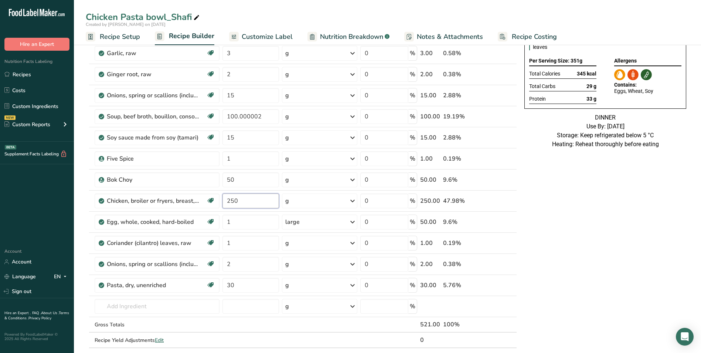
type input "250"
click at [589, 96] on span "72 g" at bounding box center [592, 99] width 10 height 6
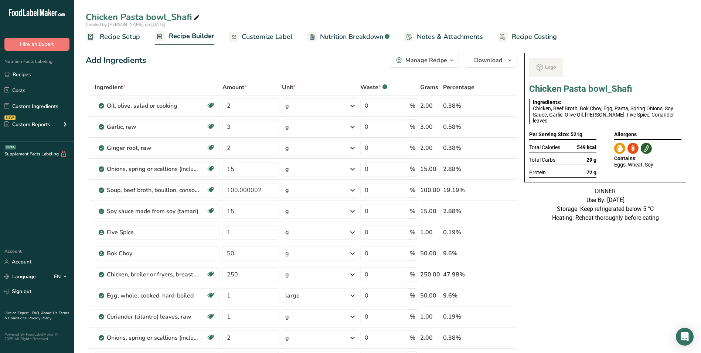
scroll to position [0, 0]
click at [263, 40] on span "Customize Label" at bounding box center [267, 37] width 51 height 10
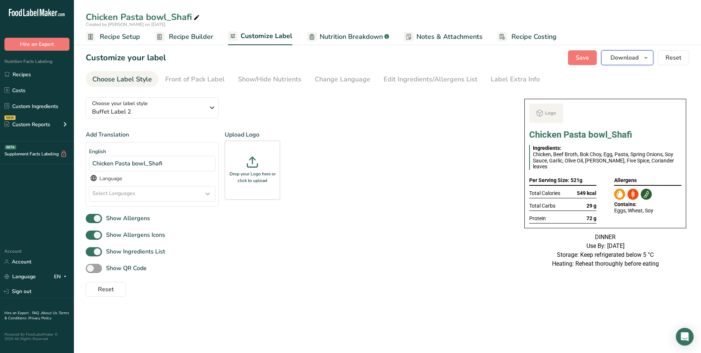
click at [633, 58] on span "Download" at bounding box center [625, 57] width 28 height 9
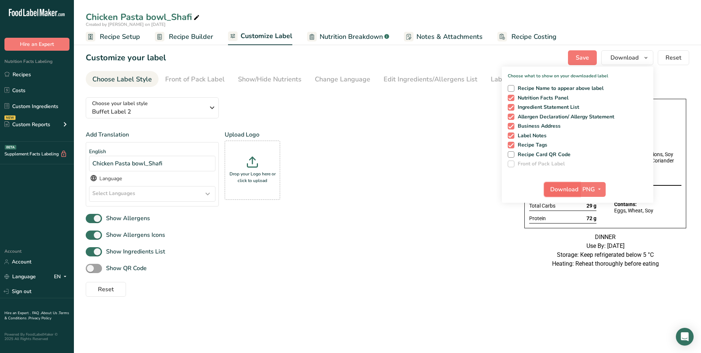
click at [558, 189] on span "Download" at bounding box center [565, 189] width 28 height 9
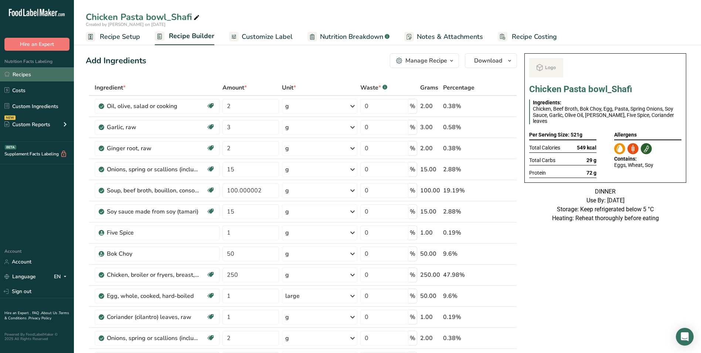
click at [26, 71] on link "Recipes" at bounding box center [37, 74] width 74 height 14
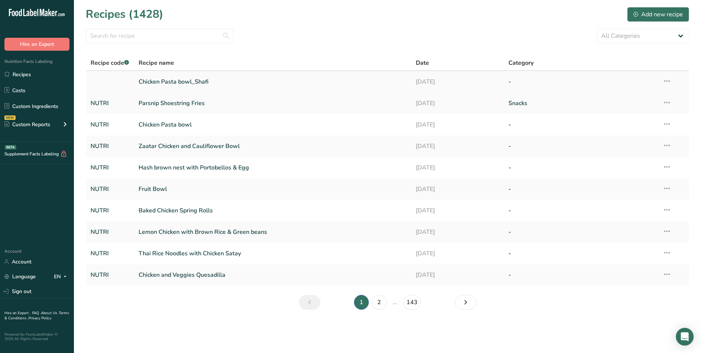
click at [197, 84] on link "Chicken Pasta bowl_Shafi" at bounding box center [273, 82] width 269 height 16
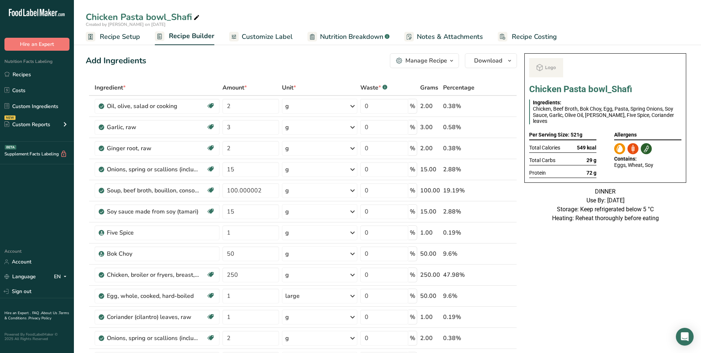
click at [201, 18] on span at bounding box center [196, 17] width 9 height 9
type input "Chicken Pasta bowl_Shujaat"
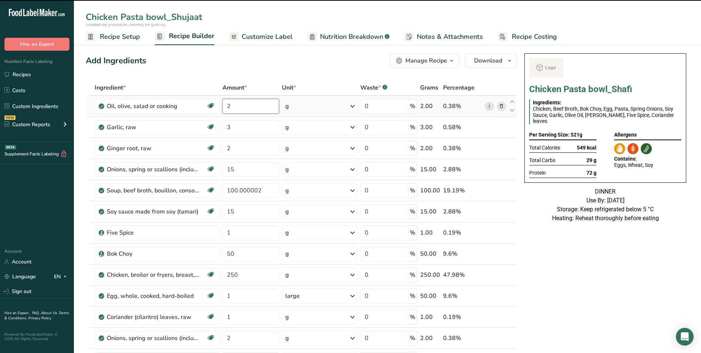
click at [234, 105] on input "2" at bounding box center [251, 106] width 57 height 15
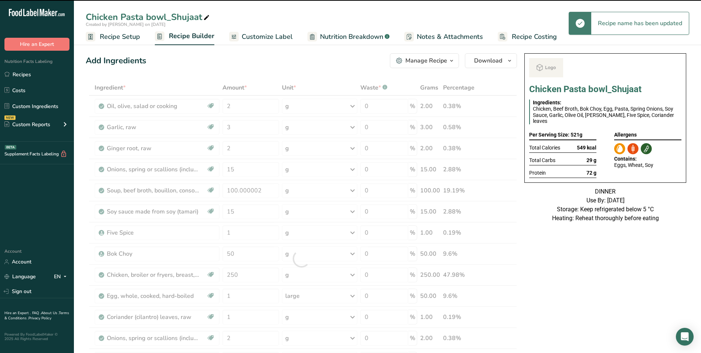
type input "20"
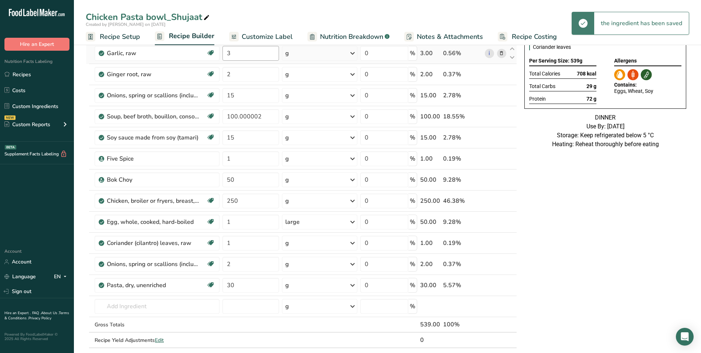
scroll to position [111, 0]
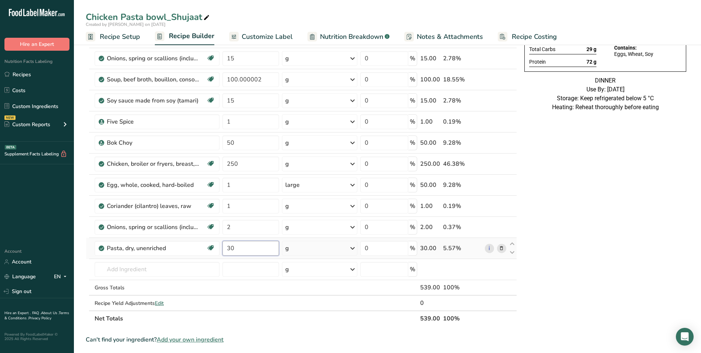
click at [230, 247] on input "30" at bounding box center [251, 248] width 57 height 15
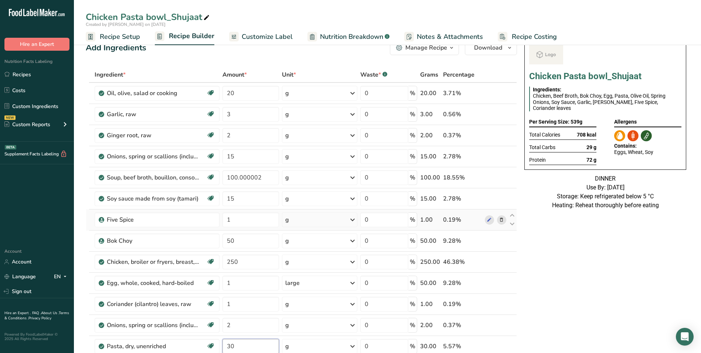
scroll to position [0, 0]
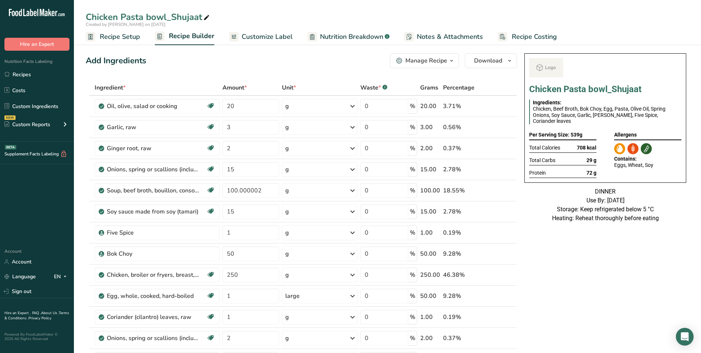
click at [280, 40] on span "Customize Label" at bounding box center [267, 37] width 51 height 10
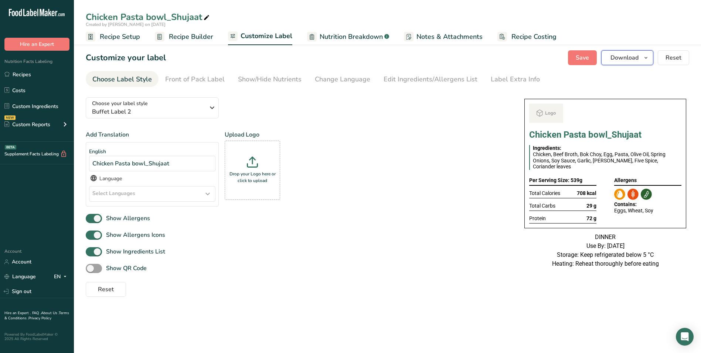
click at [621, 53] on button "Download" at bounding box center [628, 57] width 52 height 15
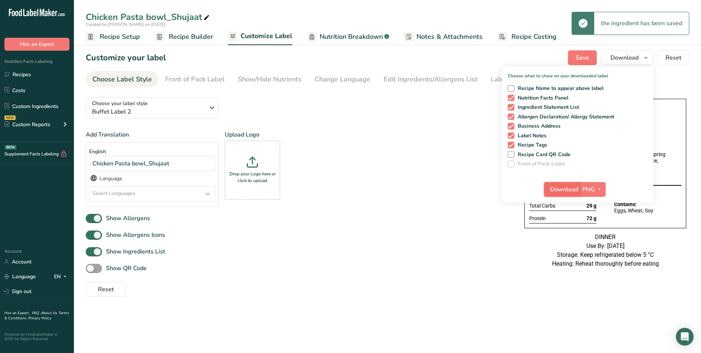
click at [567, 192] on span "Download" at bounding box center [565, 189] width 28 height 9
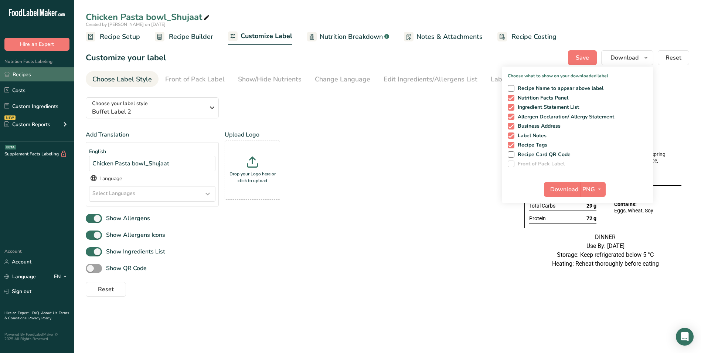
click at [9, 73] on icon at bounding box center [6, 74] width 5 height 5
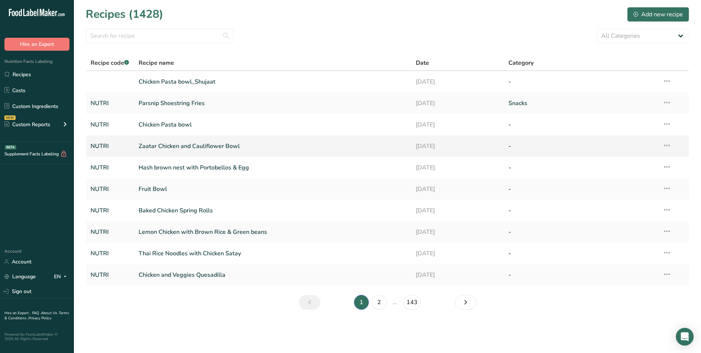
click at [180, 148] on link "Zaatar Chicken and Cauliflower Bowl" at bounding box center [273, 146] width 269 height 16
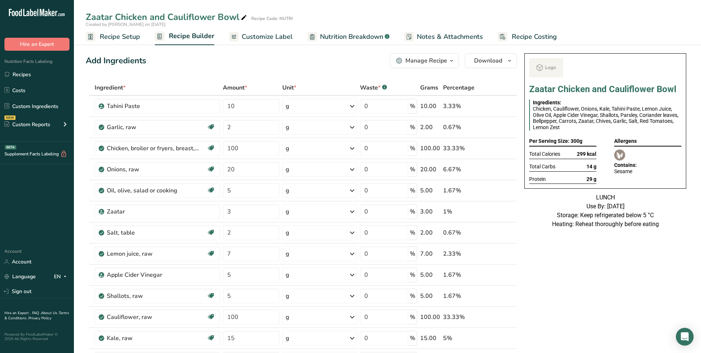
click at [436, 66] on button "Manage Recipe" at bounding box center [424, 60] width 69 height 15
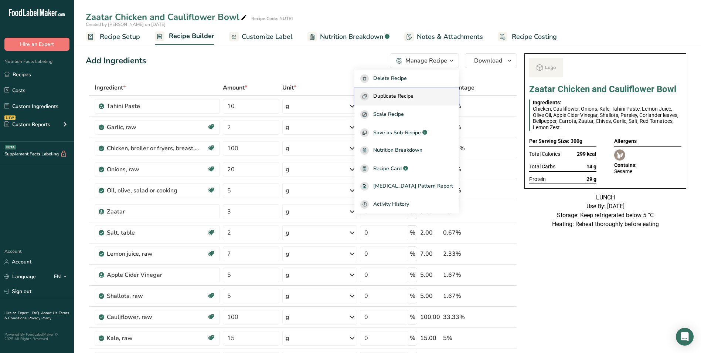
click at [409, 92] on span "Duplicate Recipe" at bounding box center [393, 96] width 40 height 9
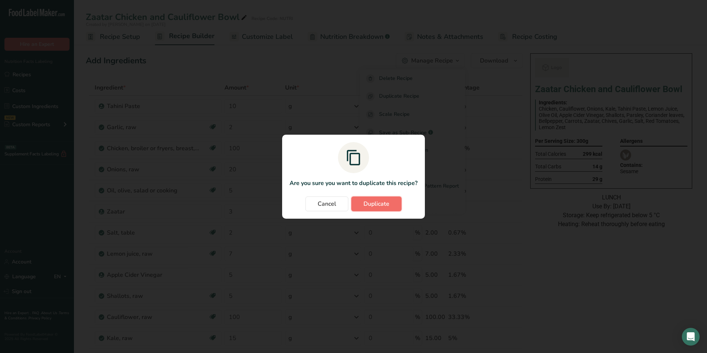
click at [370, 207] on span "Duplicate" at bounding box center [376, 203] width 26 height 9
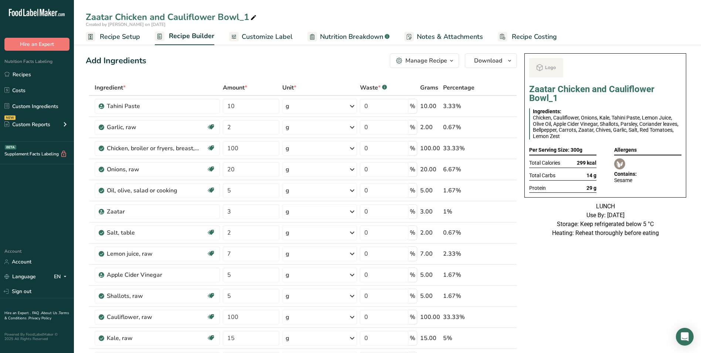
click at [250, 16] on icon at bounding box center [253, 18] width 7 height 10
type input "Zaatar Chicken and Cauliflower Bowl_Shafi"
click at [261, 65] on div "Add Ingredients Manage Recipe Delete Recipe Duplicate Recipe Scale Recipe Save …" at bounding box center [301, 60] width 431 height 15
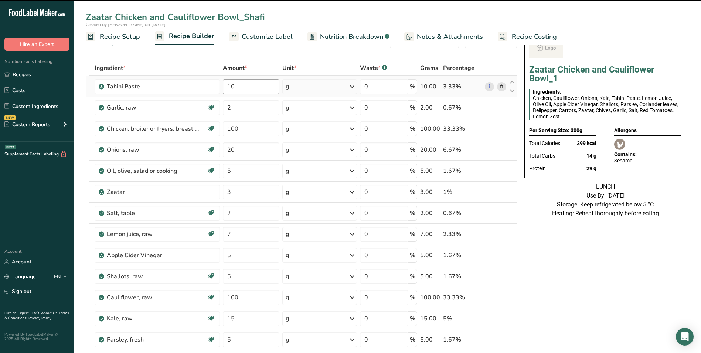
scroll to position [37, 0]
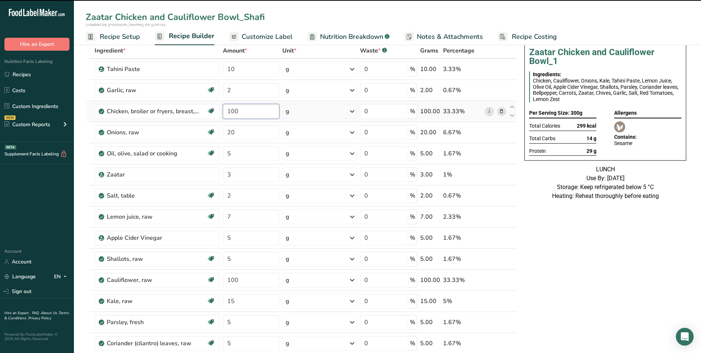
click at [234, 111] on input "100" at bounding box center [251, 111] width 57 height 15
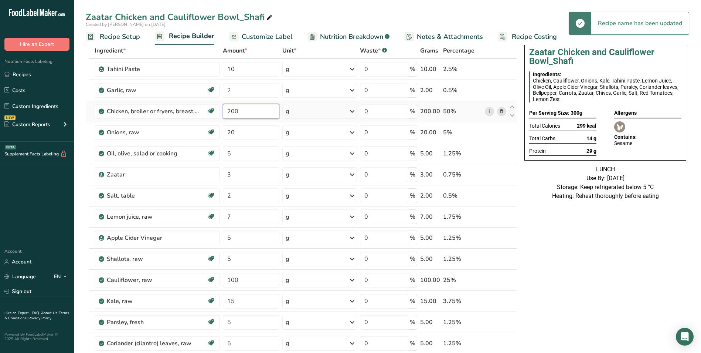
type input "200"
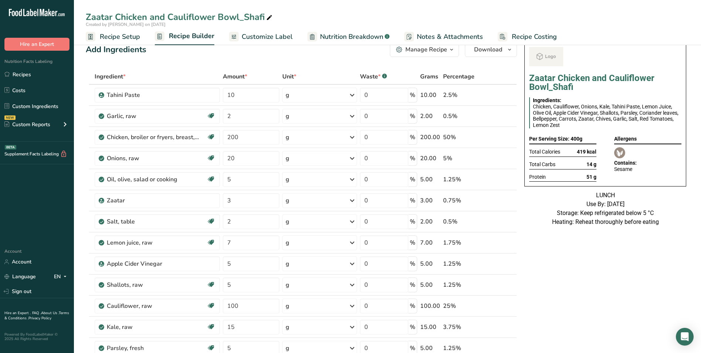
scroll to position [0, 0]
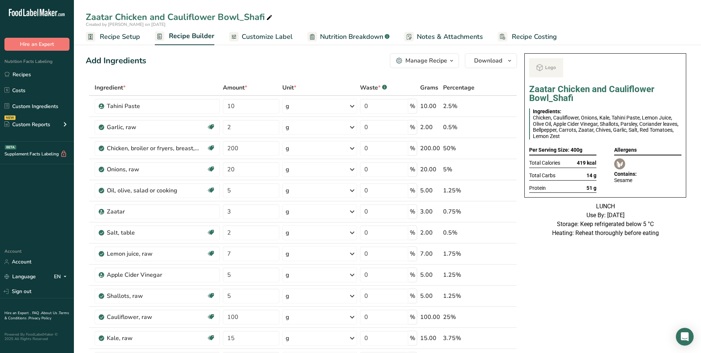
click at [429, 59] on div "Manage Recipe" at bounding box center [427, 60] width 42 height 9
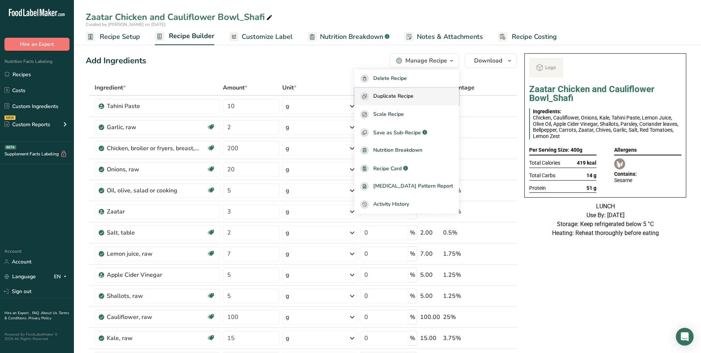
click at [408, 96] on span "Duplicate Recipe" at bounding box center [393, 96] width 40 height 9
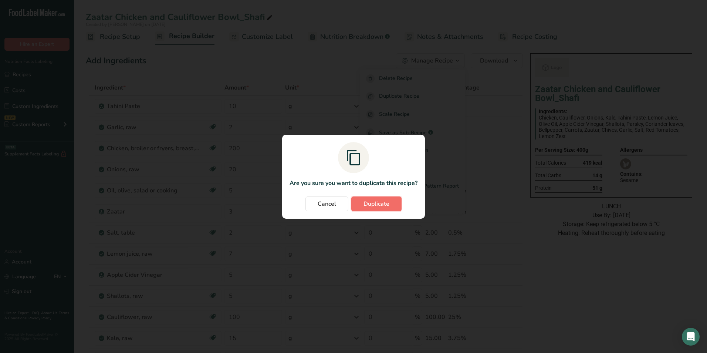
click at [389, 202] on span "Duplicate" at bounding box center [376, 203] width 26 height 9
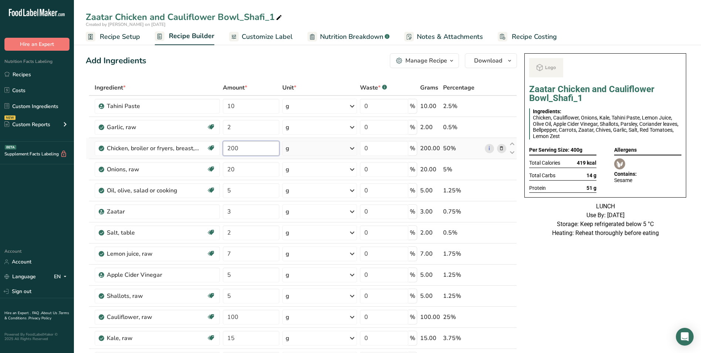
click at [234, 149] on input "200" at bounding box center [251, 148] width 57 height 15
type input "250"
click at [279, 15] on icon at bounding box center [279, 18] width 7 height 10
type input "Zaatar Chicken and Cauliflower Bowl_Shafi"
click at [273, 39] on span "Customize Label" at bounding box center [267, 37] width 51 height 10
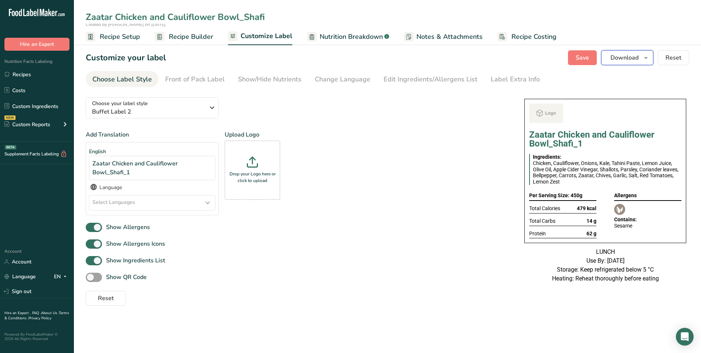
click at [628, 64] on button "Download" at bounding box center [628, 57] width 52 height 15
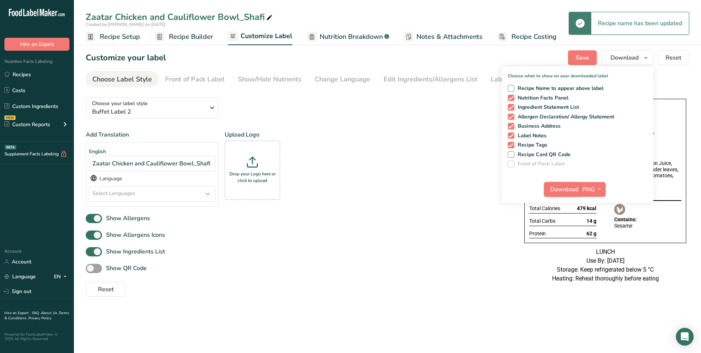
drag, startPoint x: 563, startPoint y: 184, endPoint x: 562, endPoint y: 180, distance: 4.1
click at [563, 183] on button "Download" at bounding box center [562, 189] width 36 height 15
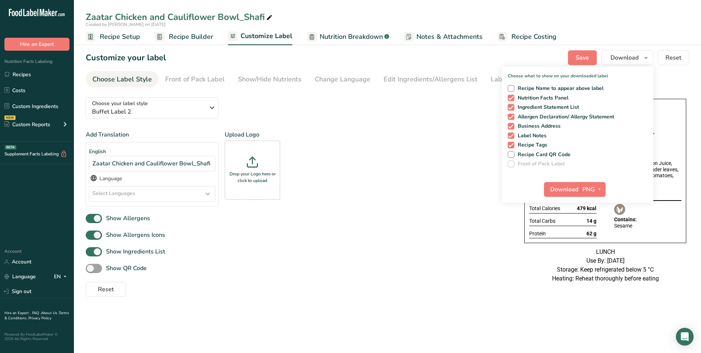
click at [188, 37] on span "Recipe Builder" at bounding box center [191, 37] width 44 height 10
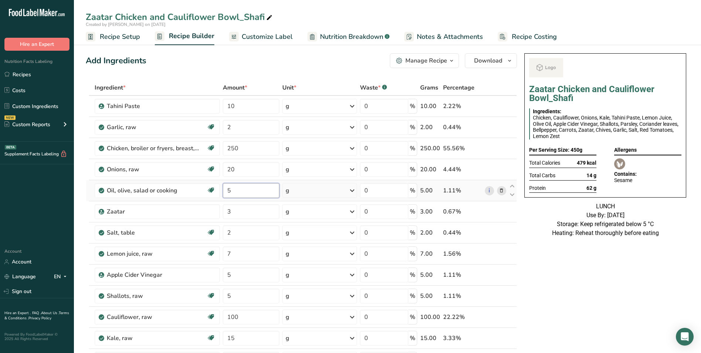
click at [226, 190] on input "5" at bounding box center [251, 190] width 57 height 15
type input "20"
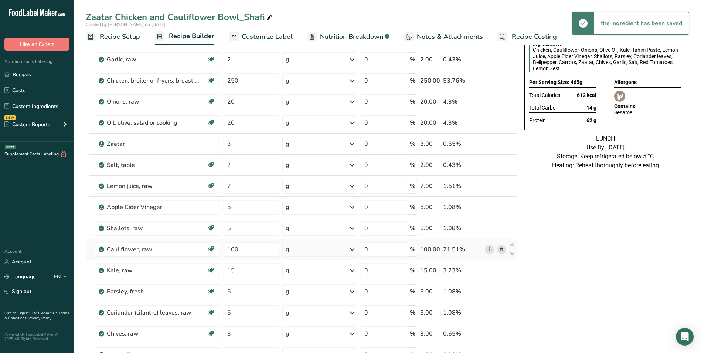
scroll to position [74, 0]
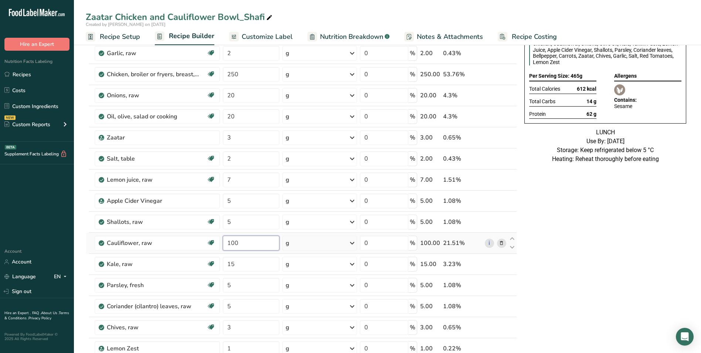
click at [233, 244] on input "100" at bounding box center [251, 243] width 57 height 15
type input "200"
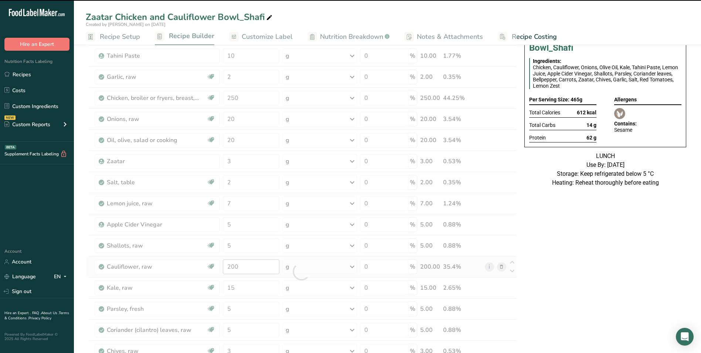
scroll to position [37, 0]
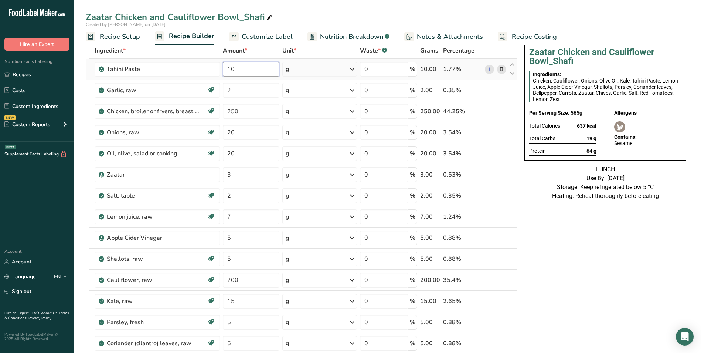
click at [228, 69] on input "10" at bounding box center [251, 69] width 57 height 15
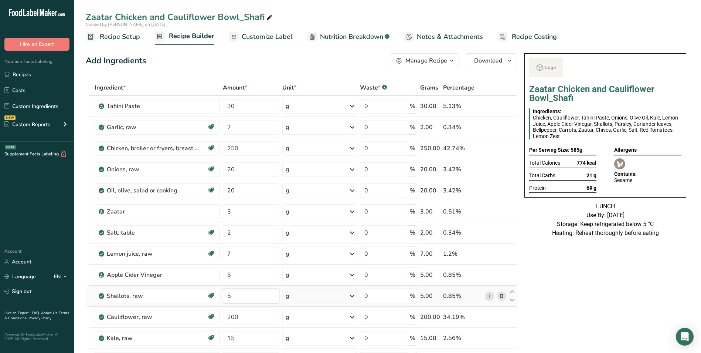
scroll to position [0, 0]
click at [227, 108] on input "30" at bounding box center [251, 106] width 57 height 15
type input "50"
click at [243, 34] on span "Customize Label" at bounding box center [267, 37] width 51 height 10
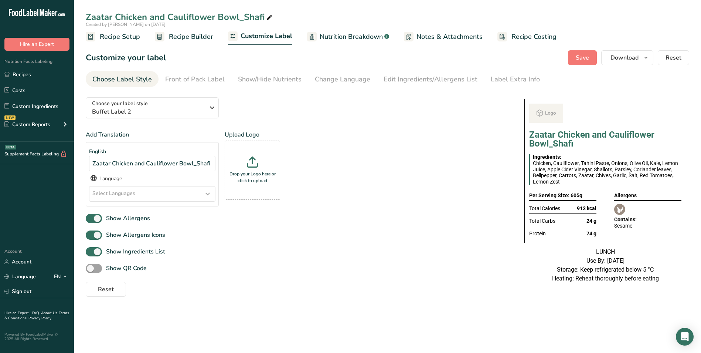
click at [267, 16] on icon at bounding box center [269, 18] width 7 height 10
type input "Zaatar Chicken and Cauliflower Bowl_Shujaat"
click at [602, 58] on div "Save Download Choose what to show on your downloaded label Recipe Name to appea…" at bounding box center [628, 57] width 121 height 15
click at [592, 60] on button "Save" at bounding box center [582, 57] width 29 height 15
click at [630, 53] on button "Download" at bounding box center [628, 57] width 52 height 15
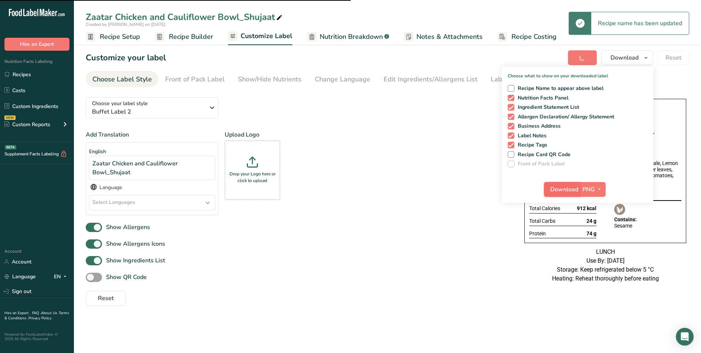
click at [562, 183] on button "Download" at bounding box center [562, 189] width 36 height 15
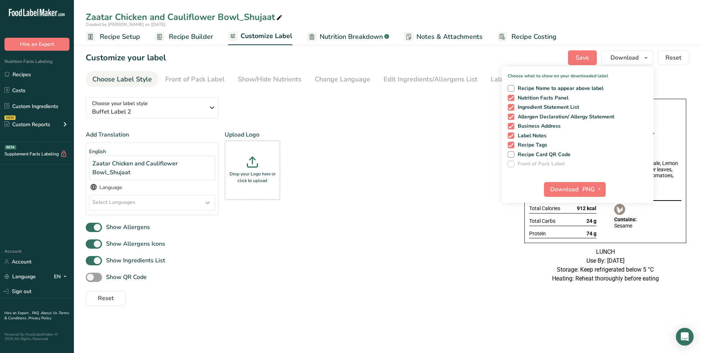
drag, startPoint x: 419, startPoint y: 348, endPoint x: 413, endPoint y: 322, distance: 26.5
click at [419, 340] on main "Zaatar Chicken and Cauliflower Bowl_Shujaat Created by Zubiya Khan on 2025-09-0…" at bounding box center [350, 176] width 701 height 353
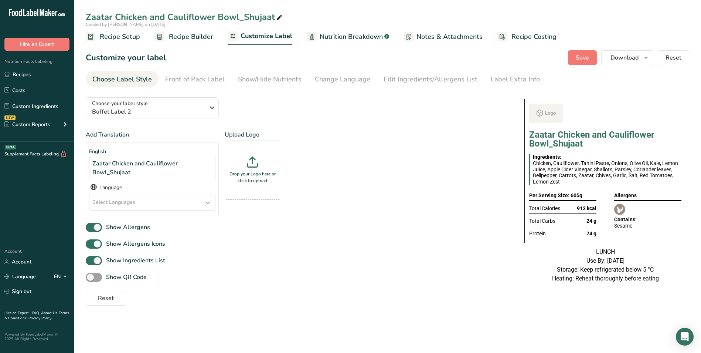
click at [186, 35] on span "Recipe Builder" at bounding box center [191, 37] width 44 height 10
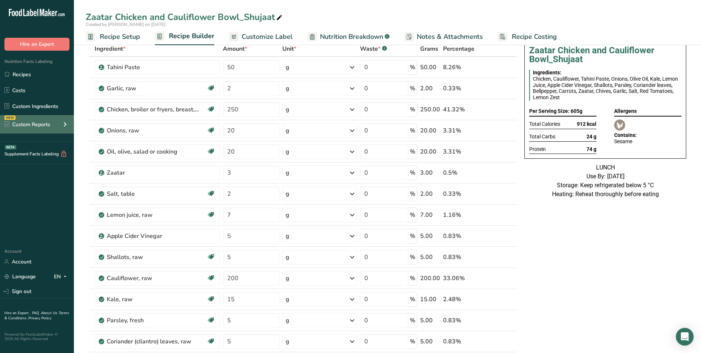
scroll to position [37, 0]
